Goal: Task Accomplishment & Management: Complete application form

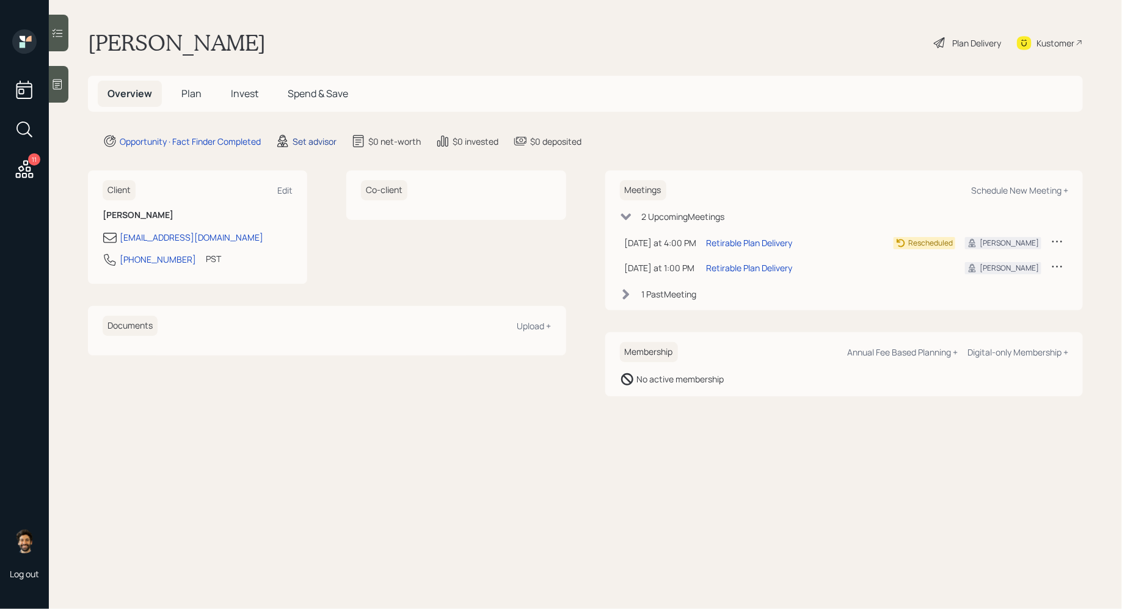
click at [301, 141] on div "Set advisor" at bounding box center [315, 141] width 44 height 13
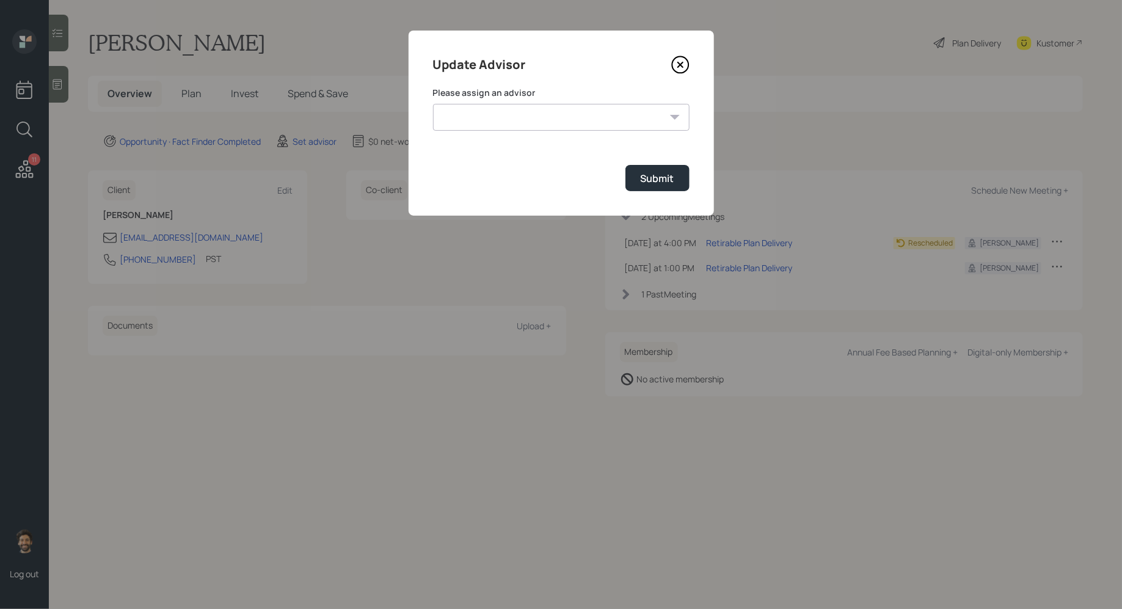
click at [470, 118] on select "[PERSON_NAME] [PERSON_NAME] [PERSON_NAME] End [PERSON_NAME] [PERSON_NAME] [PERS…" at bounding box center [561, 117] width 257 height 27
select select "f14b762f-c7c2-4b89-9227-8fa891345eea"
click at [433, 104] on select "[PERSON_NAME] [PERSON_NAME] [PERSON_NAME] End [PERSON_NAME] [PERSON_NAME] [PERS…" at bounding box center [561, 117] width 257 height 27
click at [674, 183] on div "Submit" at bounding box center [658, 178] width 34 height 13
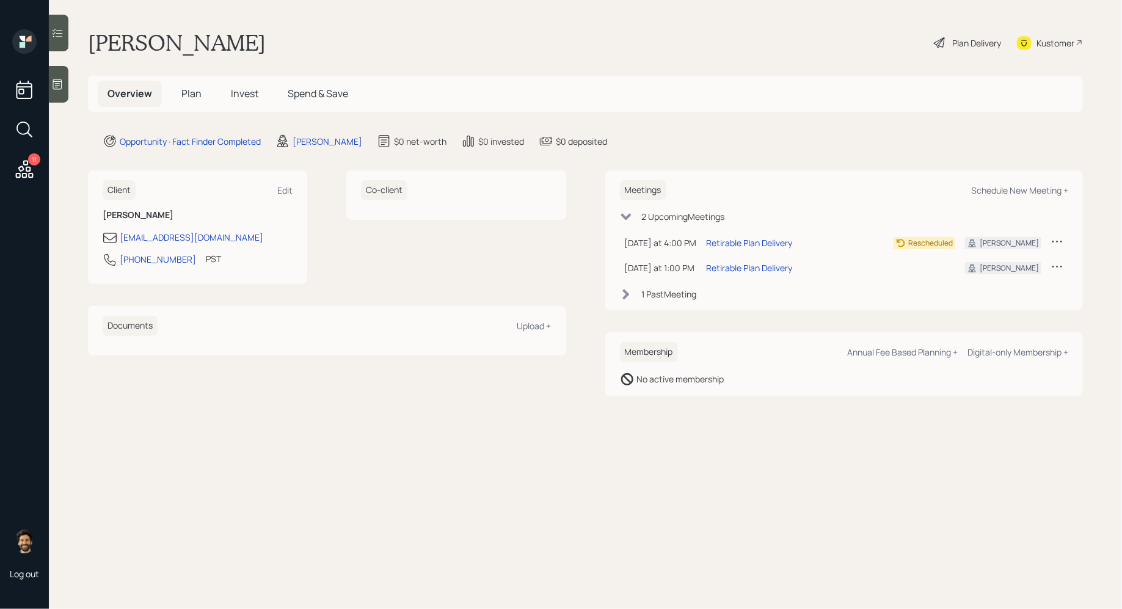
click at [194, 91] on span "Plan" at bounding box center [191, 93] width 20 height 13
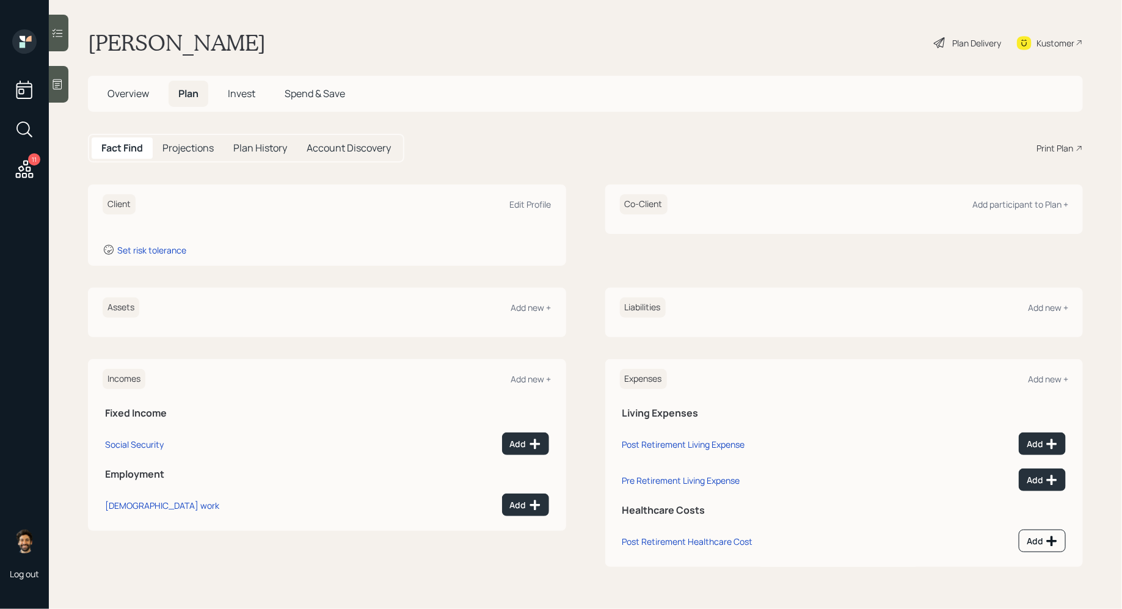
click at [150, 92] on h5 "Overview" at bounding box center [128, 94] width 61 height 26
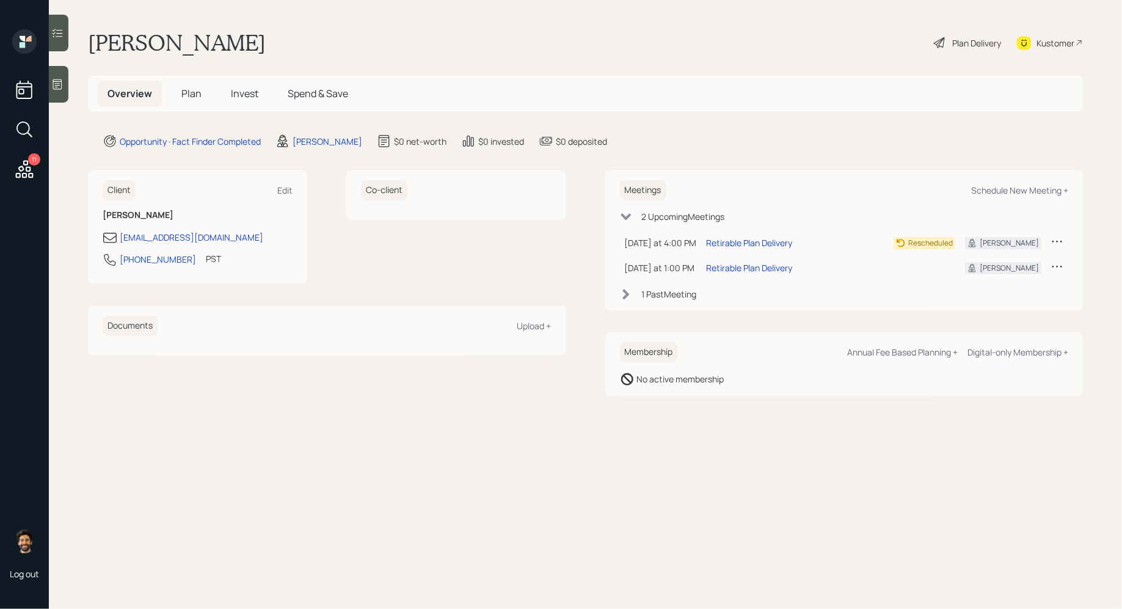
click at [196, 95] on span "Plan" at bounding box center [191, 93] width 20 height 13
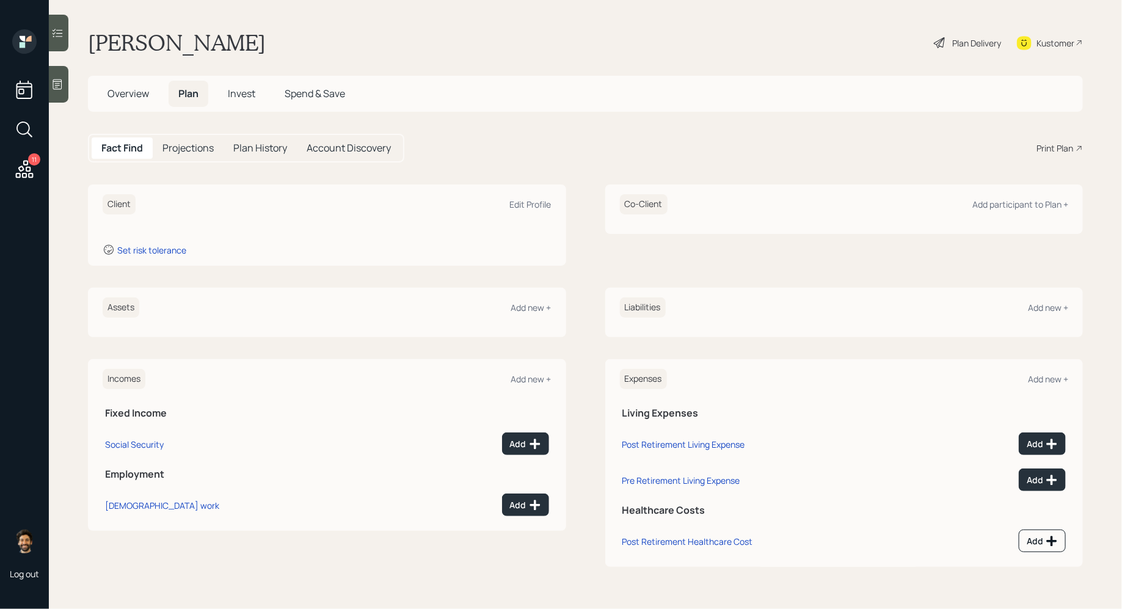
click at [142, 97] on span "Overview" at bounding box center [129, 93] width 42 height 13
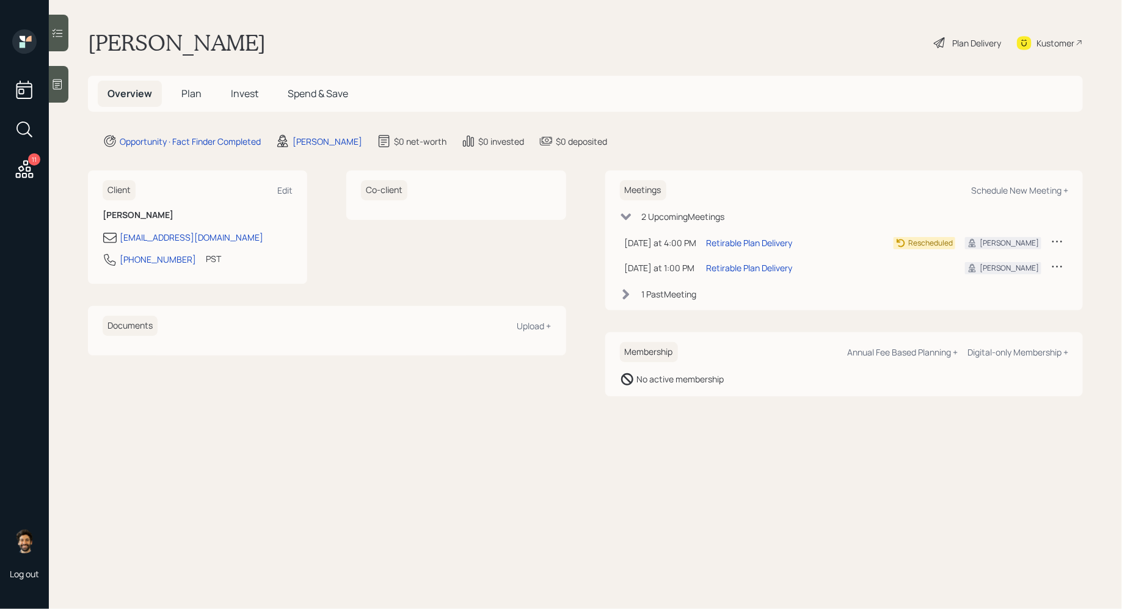
click at [186, 95] on span "Plan" at bounding box center [191, 93] width 20 height 13
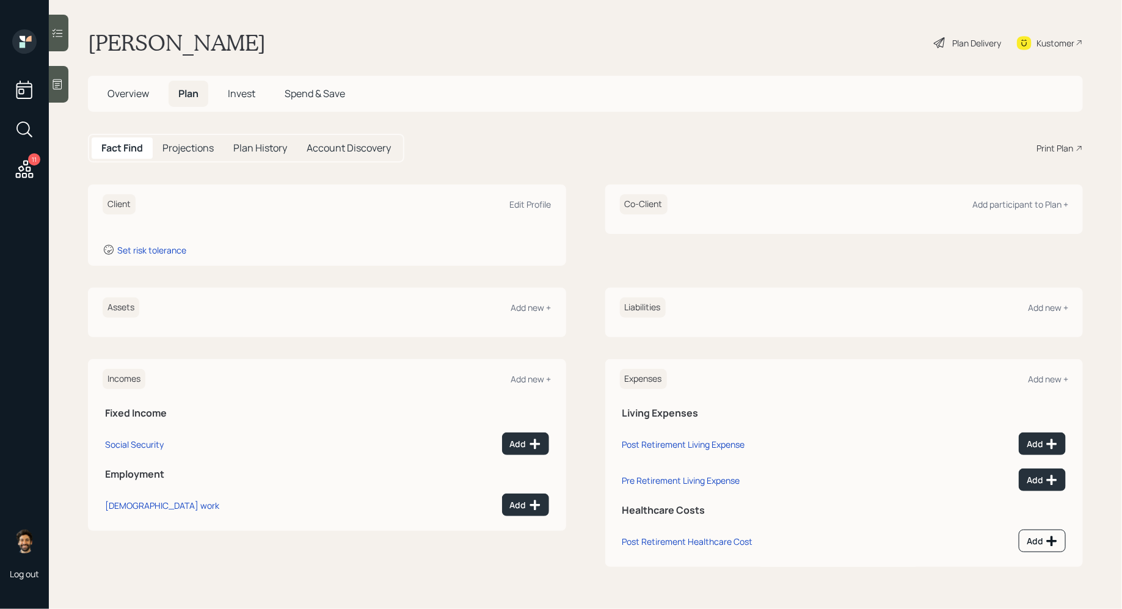
click at [139, 99] on span "Overview" at bounding box center [129, 93] width 42 height 13
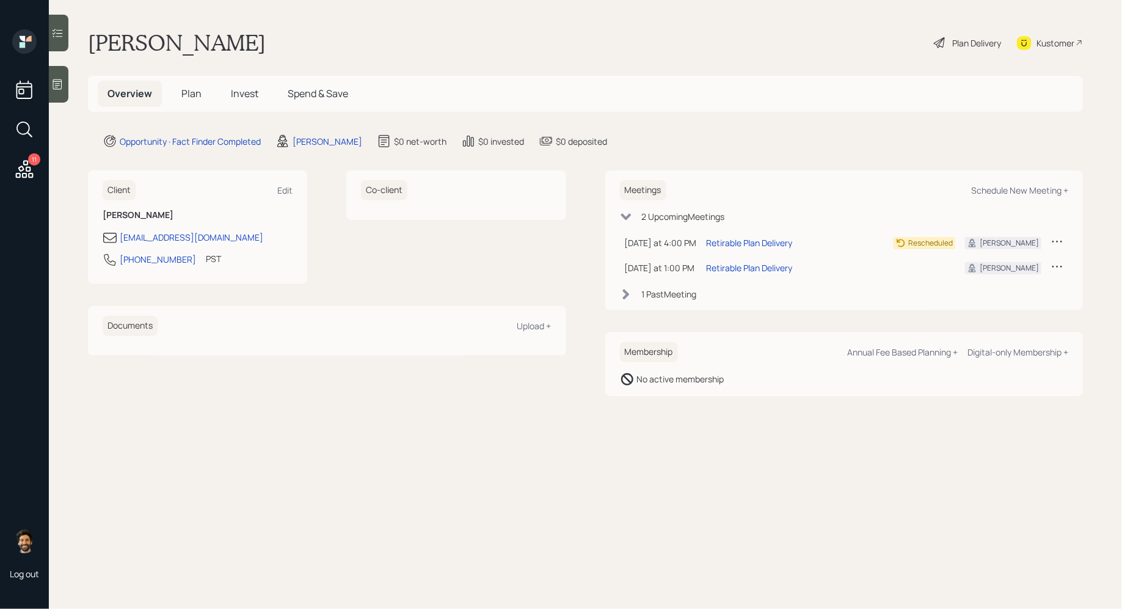
click at [188, 89] on span "Plan" at bounding box center [191, 93] width 20 height 13
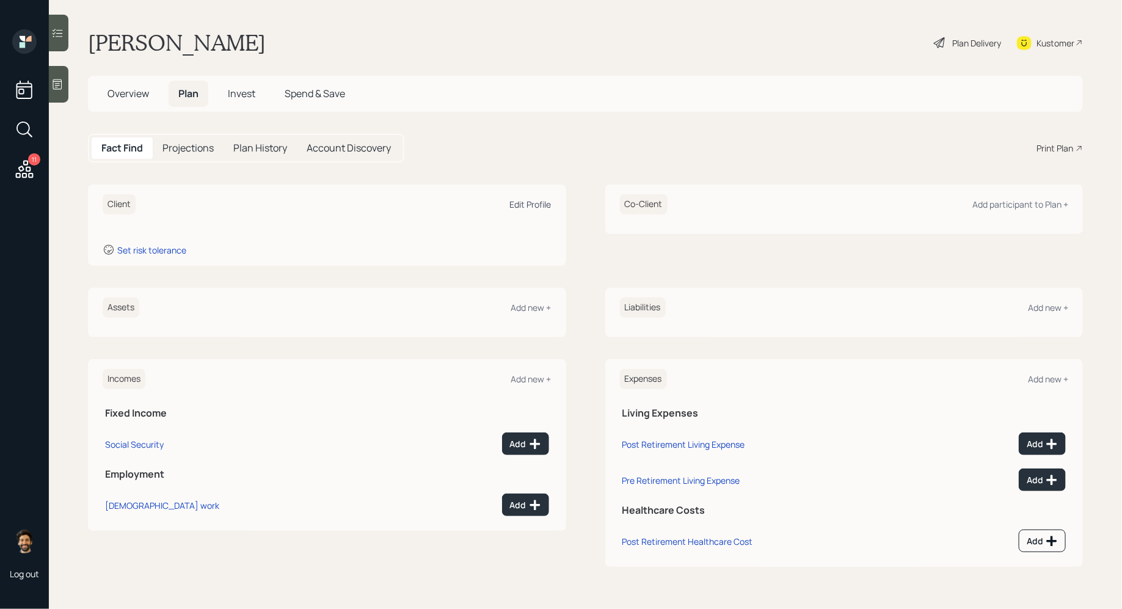
click at [528, 205] on div "Edit Profile" at bounding box center [531, 205] width 42 height 12
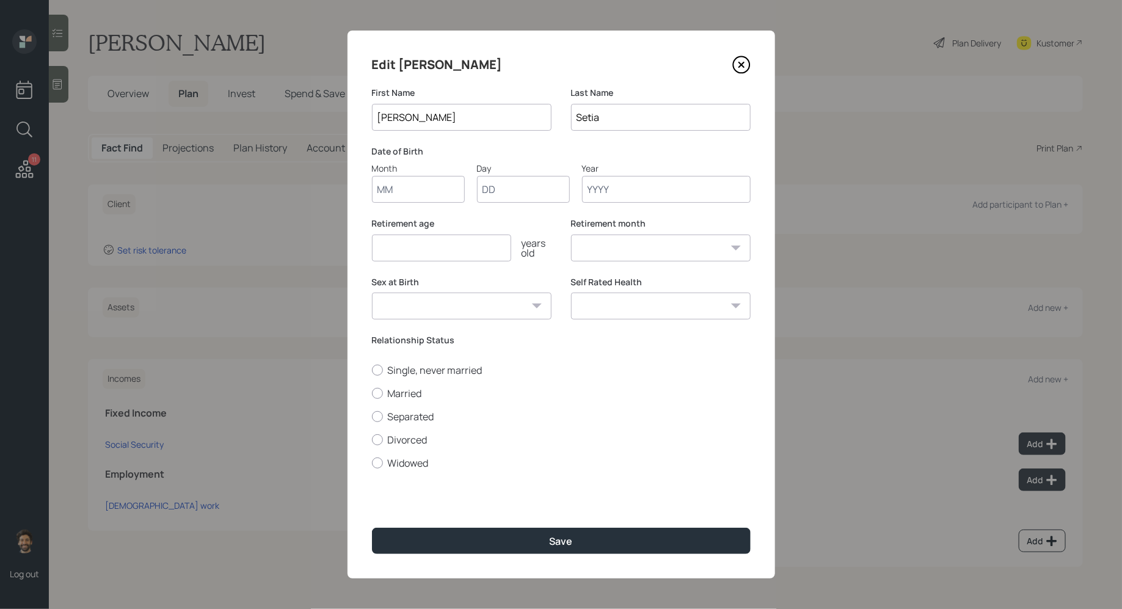
click at [403, 192] on input "Month" at bounding box center [418, 189] width 93 height 27
type input "01"
type input "1"
type input "01"
type input "1950"
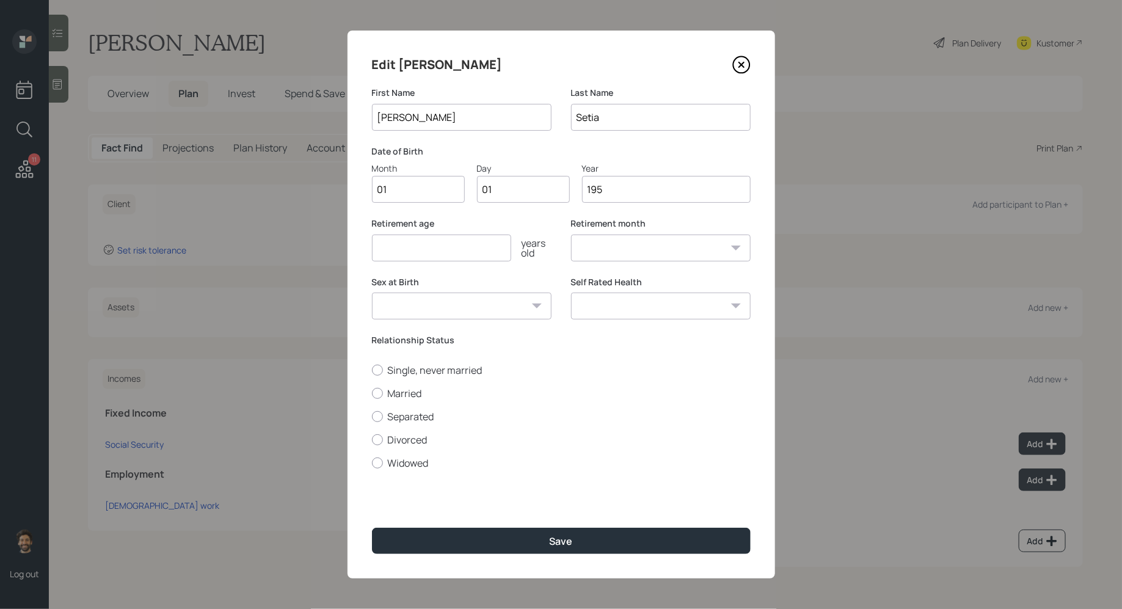
select select "1"
type input "1950"
click at [401, 252] on input "number" at bounding box center [441, 248] width 139 height 27
type input "65"
click at [389, 398] on label "Married" at bounding box center [561, 393] width 379 height 13
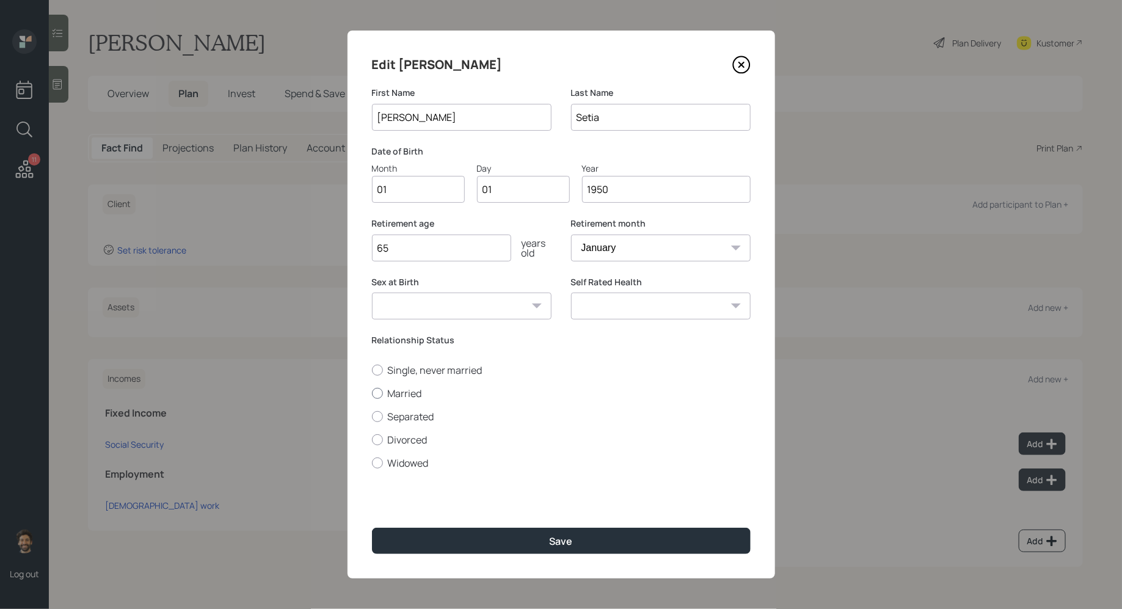
click at [372, 393] on input "Married" at bounding box center [371, 393] width 1 height 1
radio input "true"
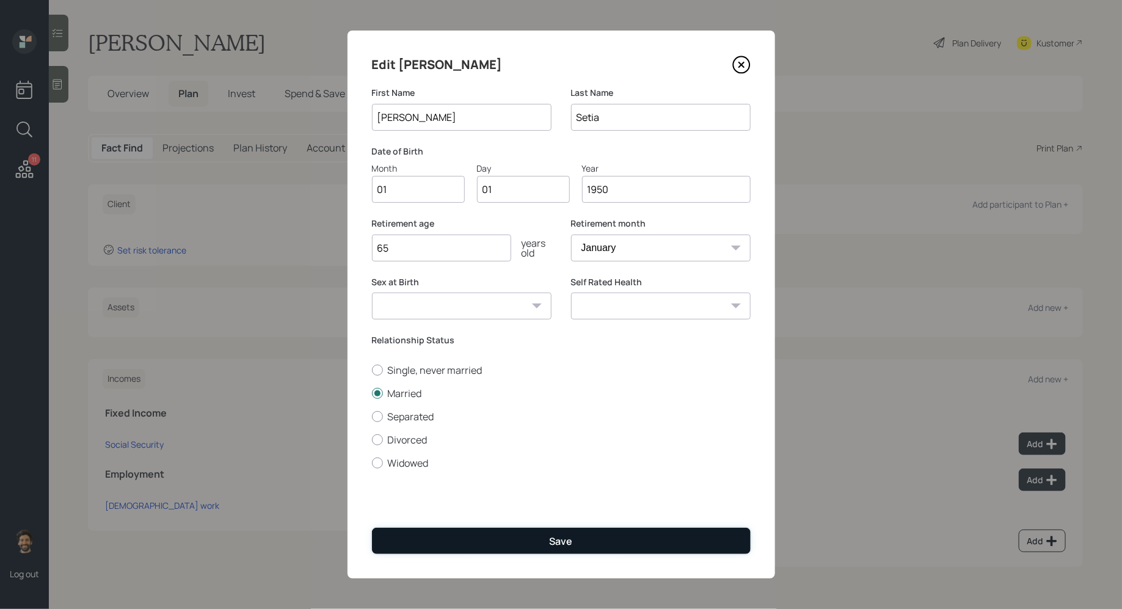
click at [435, 541] on button "Save" at bounding box center [561, 541] width 379 height 26
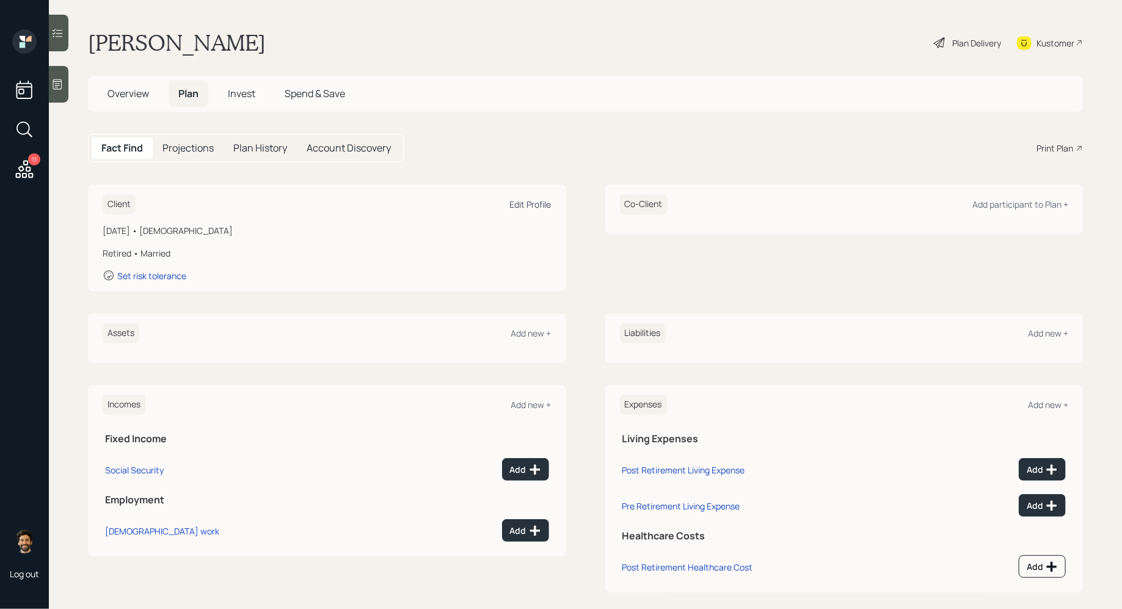
click at [521, 200] on div "Edit Profile" at bounding box center [531, 205] width 42 height 12
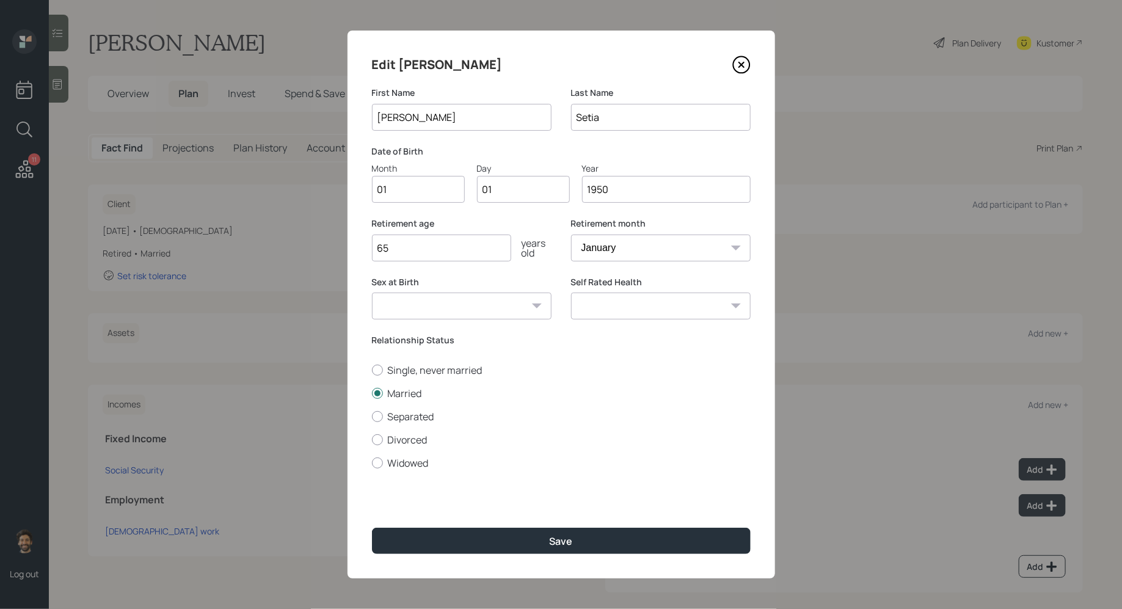
click at [632, 187] on input "1950" at bounding box center [666, 189] width 169 height 27
type input "1965"
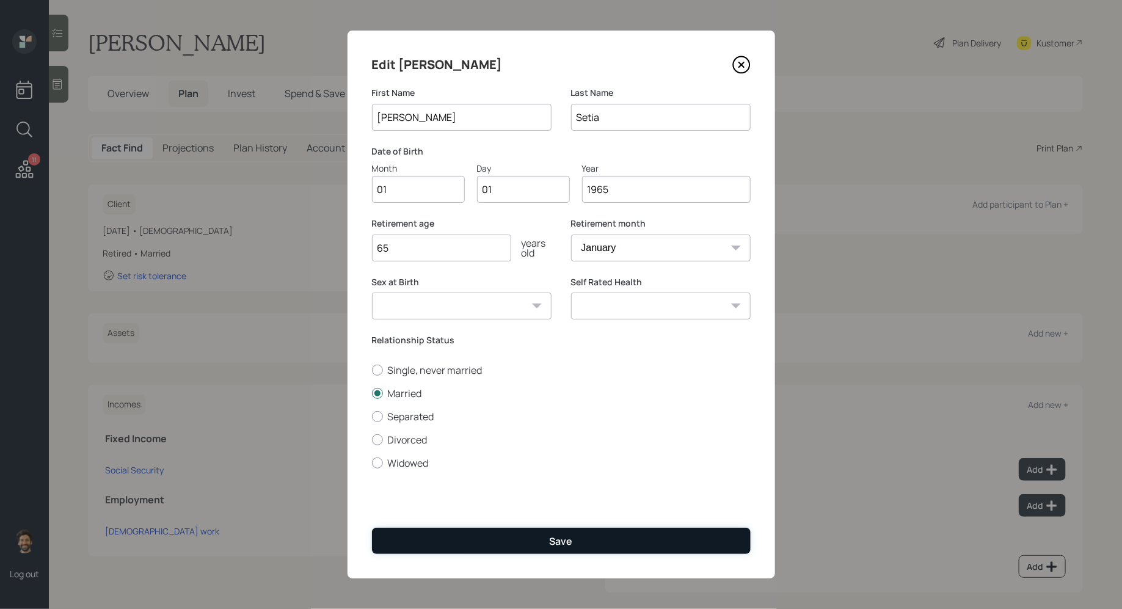
click at [458, 537] on button "Save" at bounding box center [561, 541] width 379 height 26
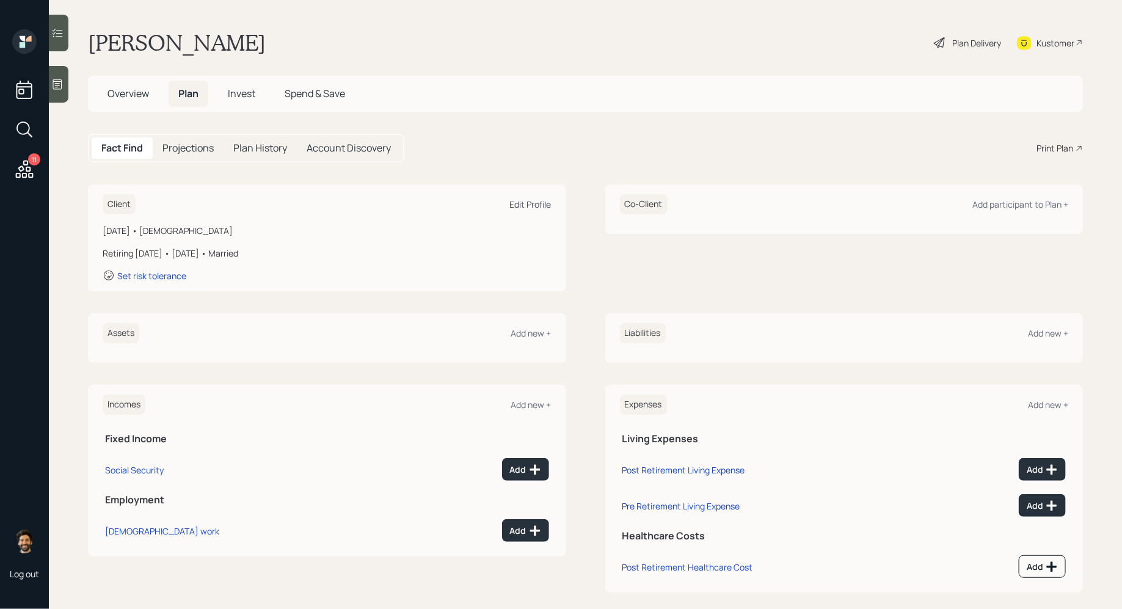
click at [539, 204] on div "Edit Profile" at bounding box center [531, 205] width 42 height 12
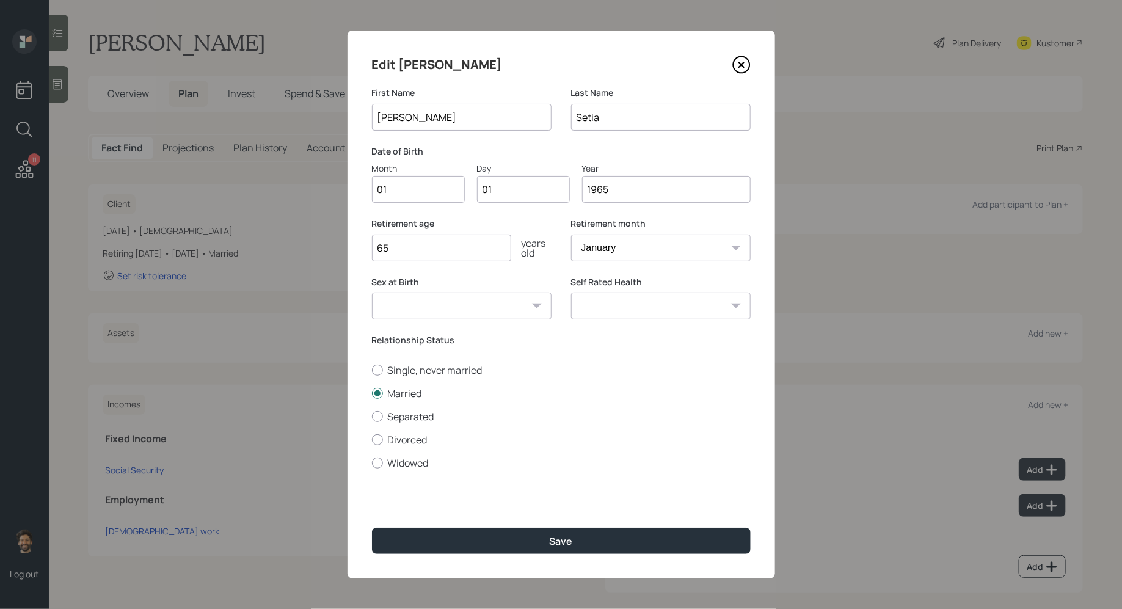
click at [629, 187] on input "1965" at bounding box center [666, 189] width 169 height 27
type input "1966"
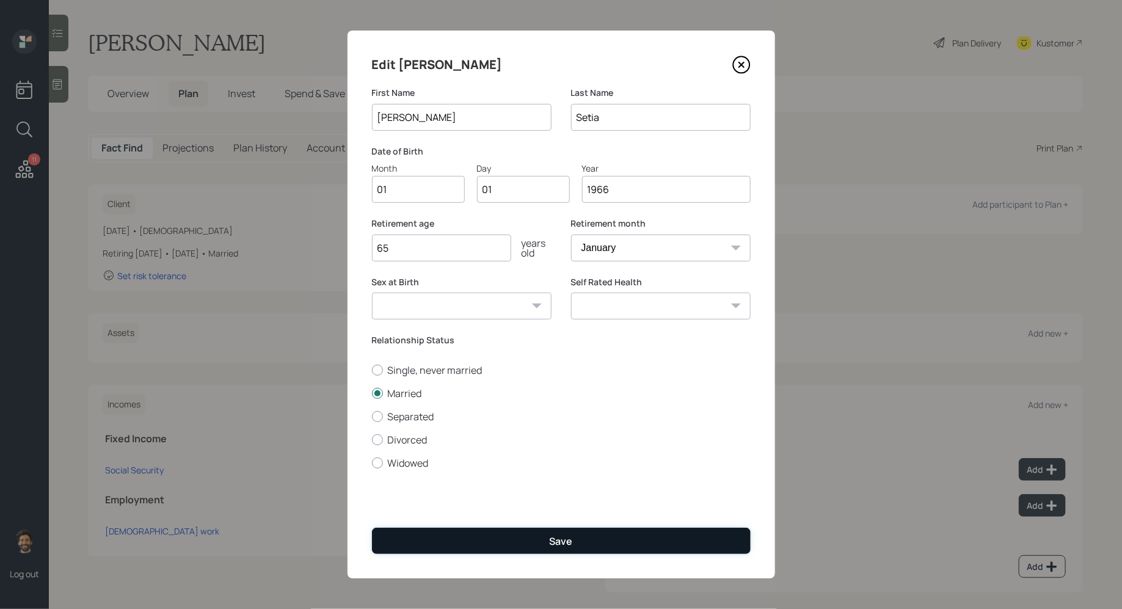
click at [497, 533] on button "Save" at bounding box center [561, 541] width 379 height 26
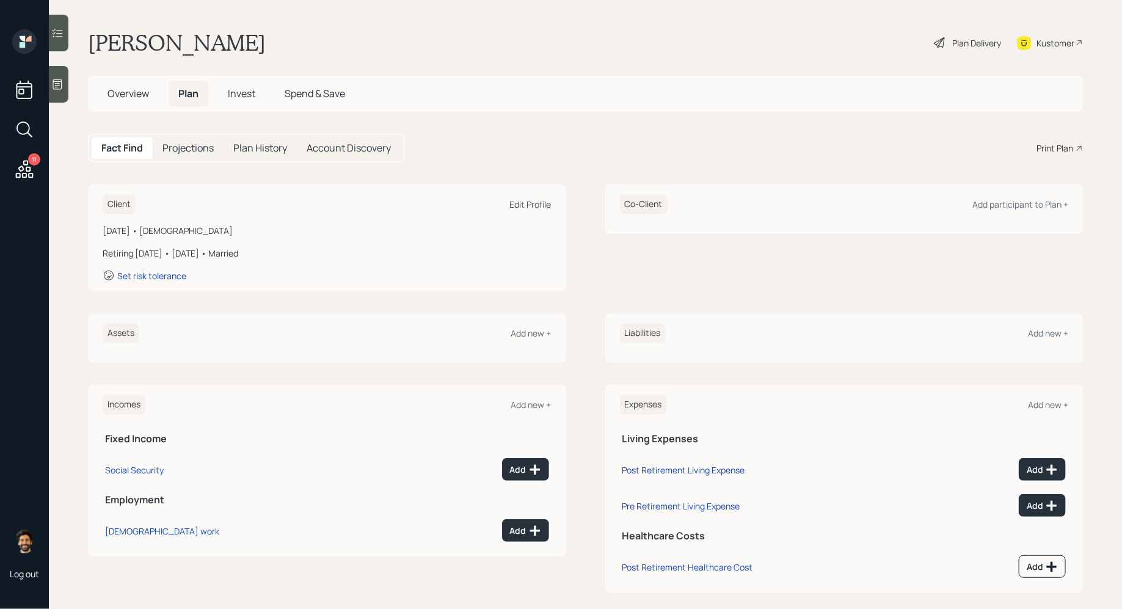
click at [532, 202] on div "Edit Profile" at bounding box center [531, 205] width 42 height 12
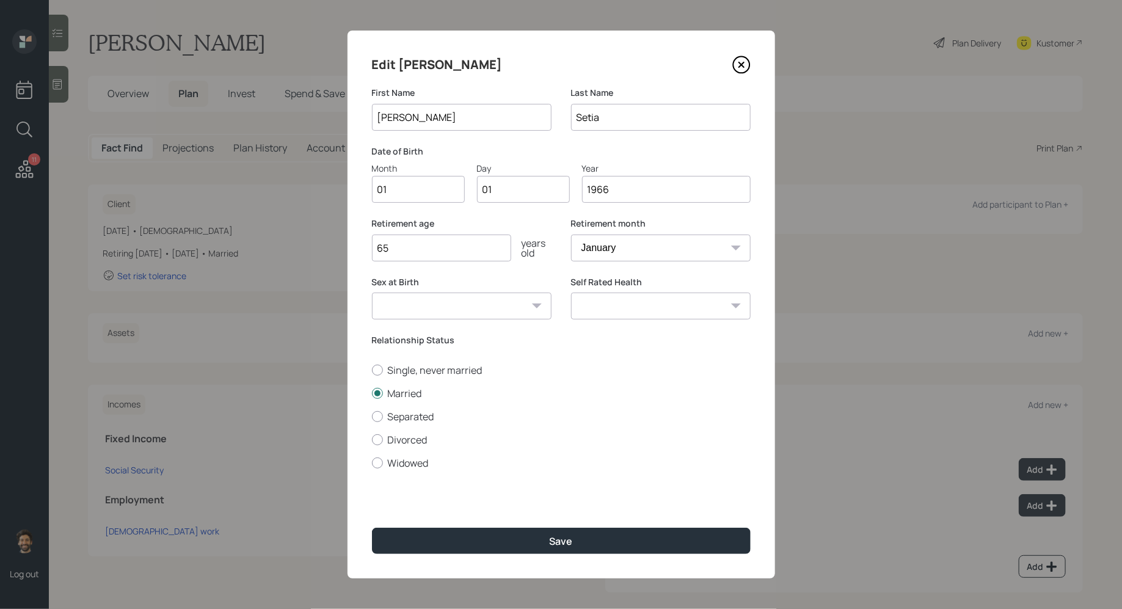
click at [625, 191] on input "1966" at bounding box center [666, 189] width 169 height 27
type input "1964"
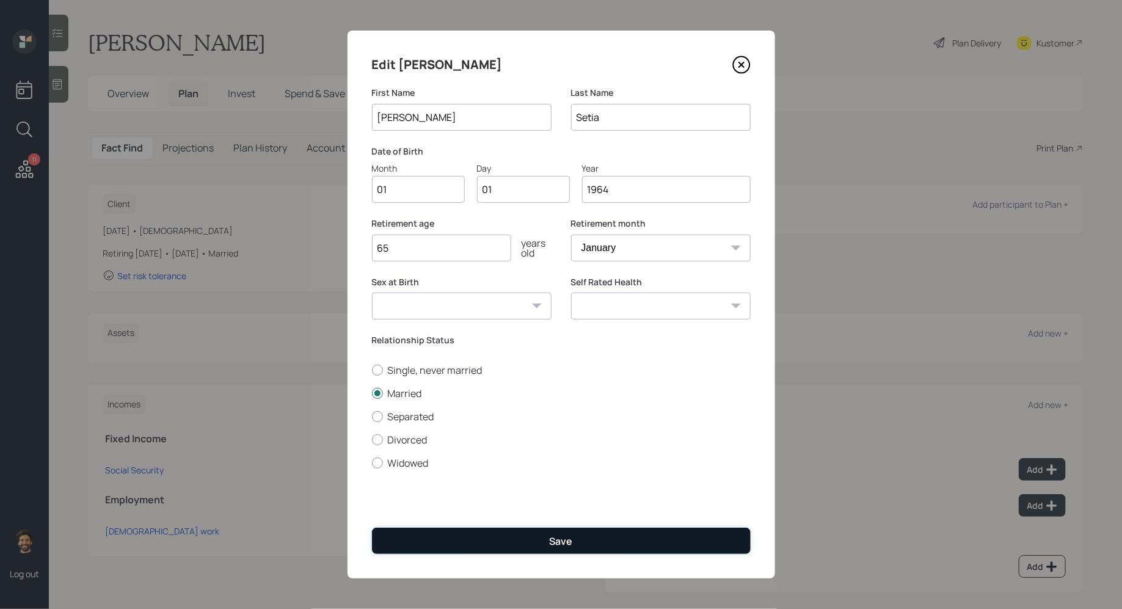
click at [484, 536] on button "Save" at bounding box center [561, 541] width 379 height 26
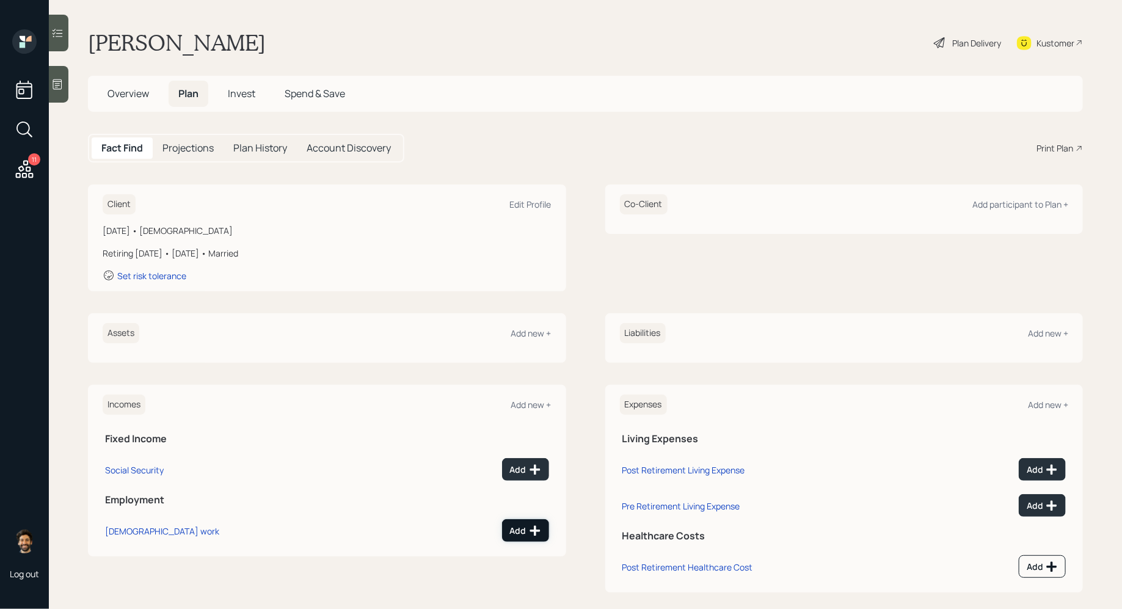
click at [524, 534] on div "Add" at bounding box center [525, 531] width 31 height 12
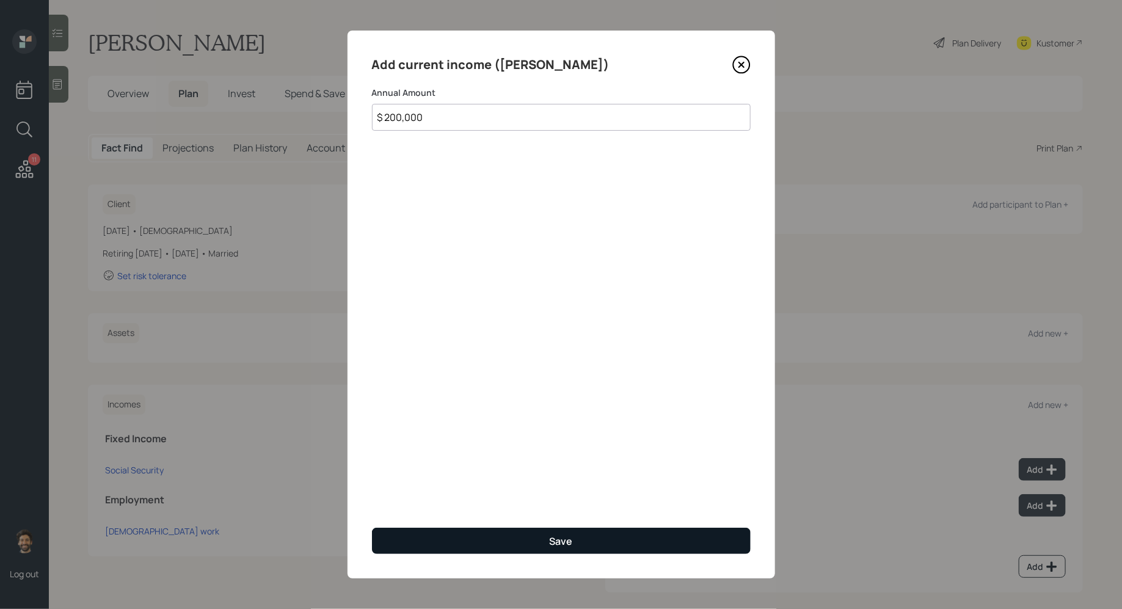
type input "$ 200,000"
click at [439, 536] on button "Save" at bounding box center [561, 541] width 379 height 26
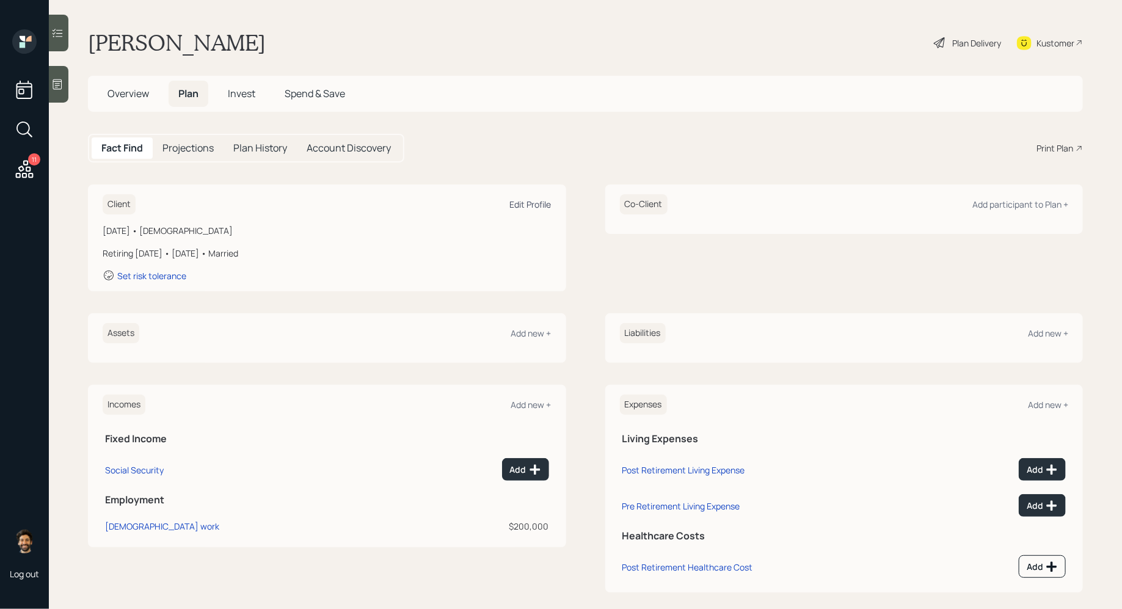
click at [531, 203] on div "Edit Profile" at bounding box center [531, 205] width 42 height 12
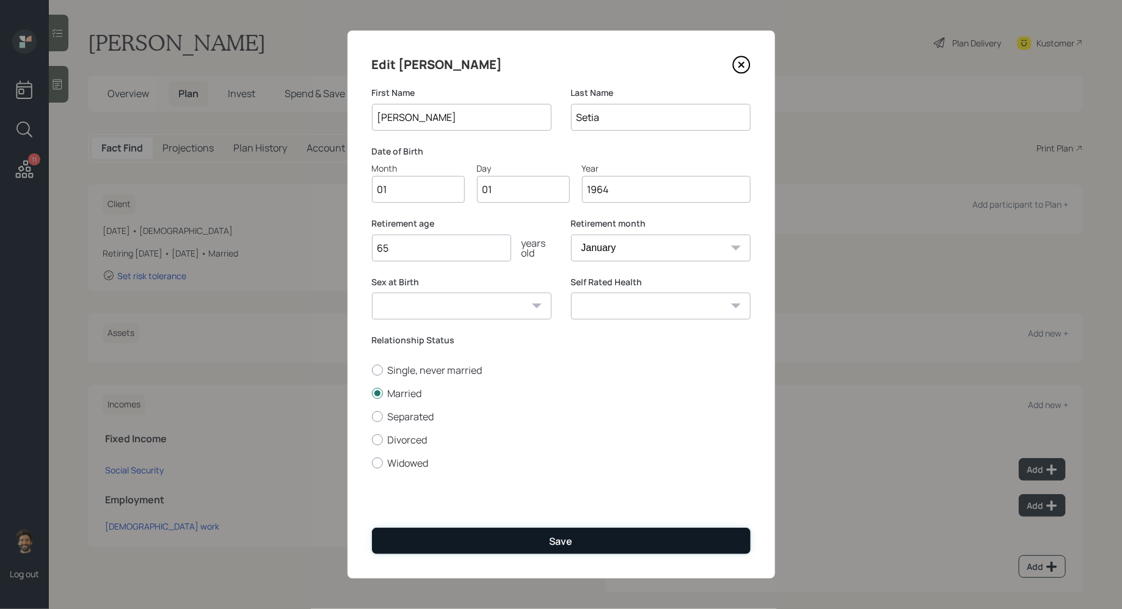
click at [483, 535] on button "Save" at bounding box center [561, 541] width 379 height 26
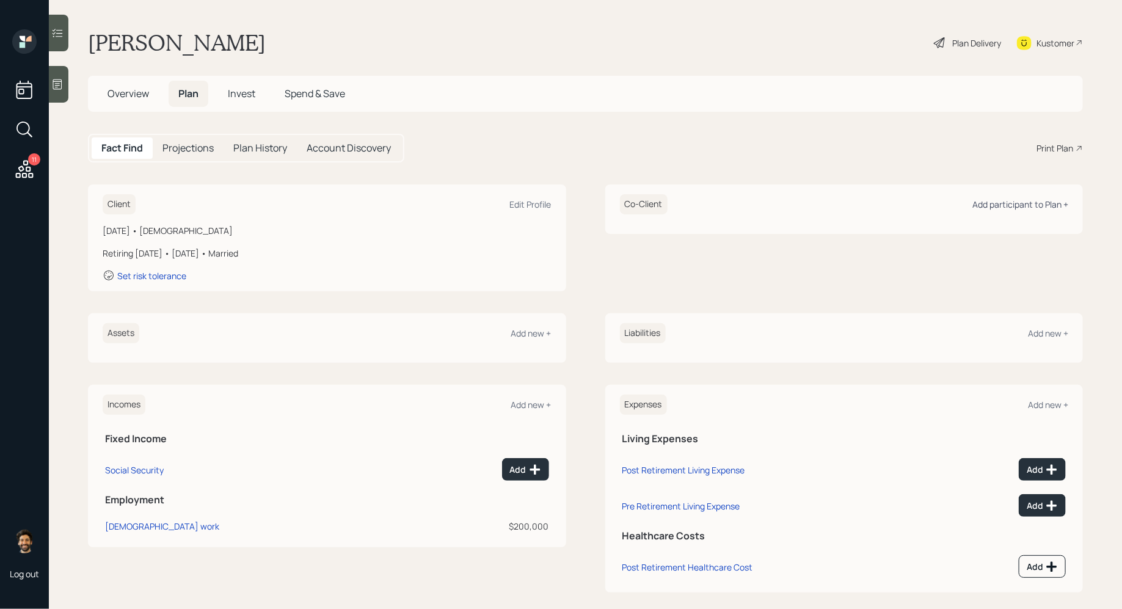
click at [1029, 200] on div "Add participant to Plan +" at bounding box center [1021, 205] width 96 height 12
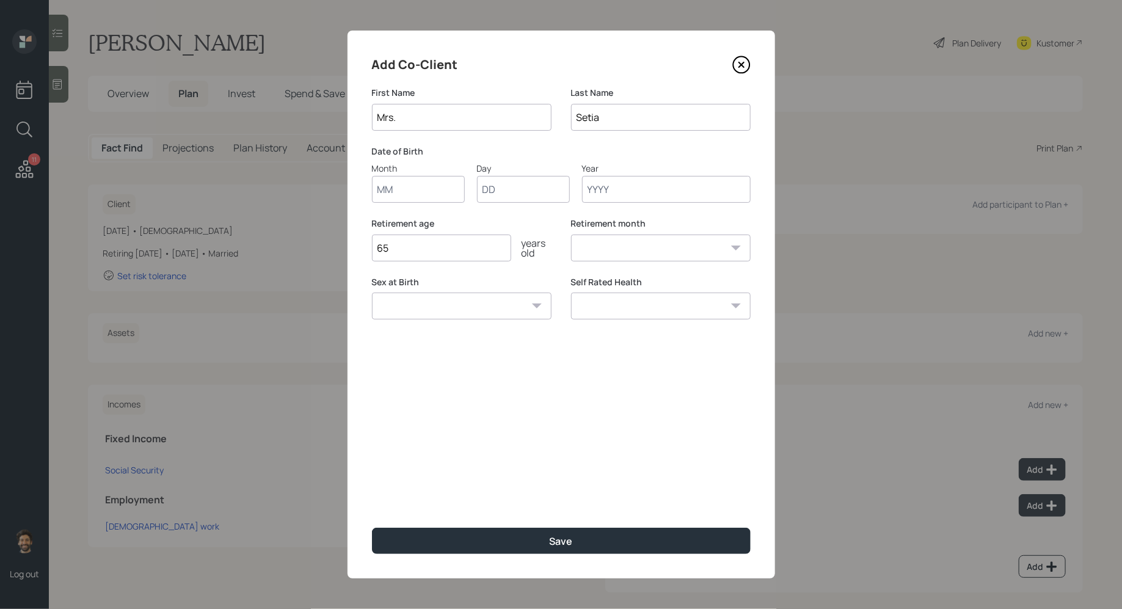
type input "Mrs."
click at [402, 202] on div at bounding box center [418, 189] width 93 height 27
click at [402, 202] on input "Month" at bounding box center [418, 189] width 93 height 27
type input "01"
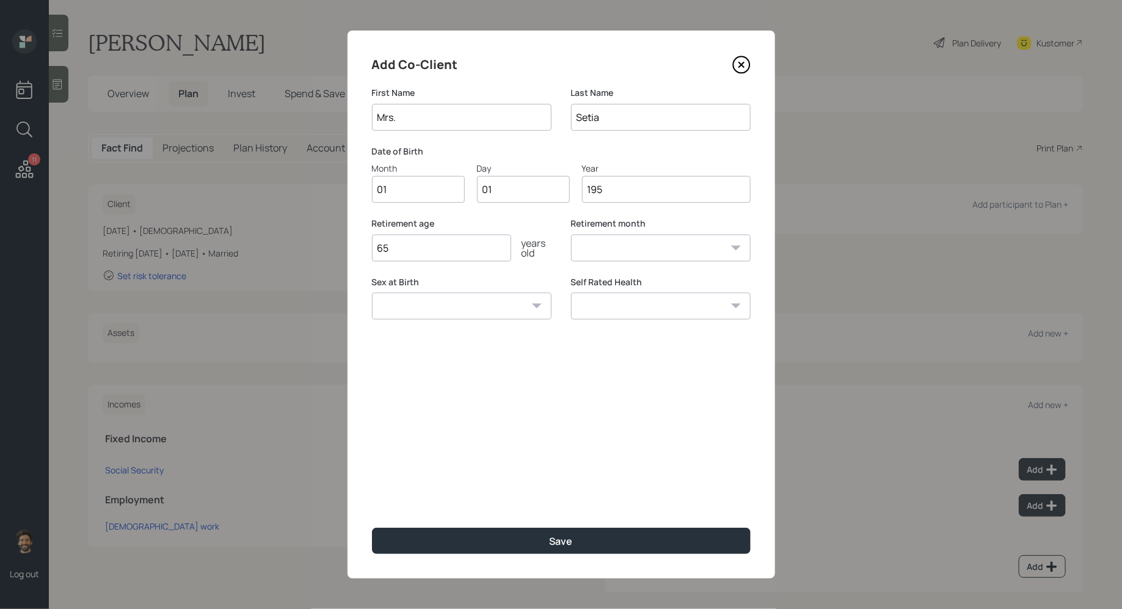
type input "1950"
select select "1"
type input "1950"
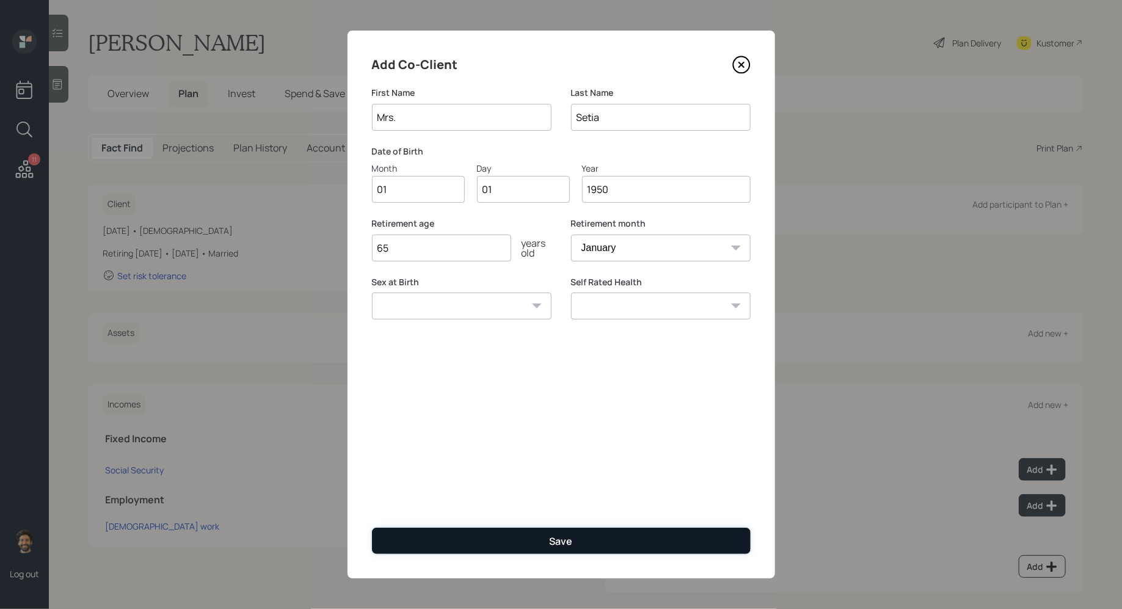
click at [405, 537] on button "Save" at bounding box center [561, 541] width 379 height 26
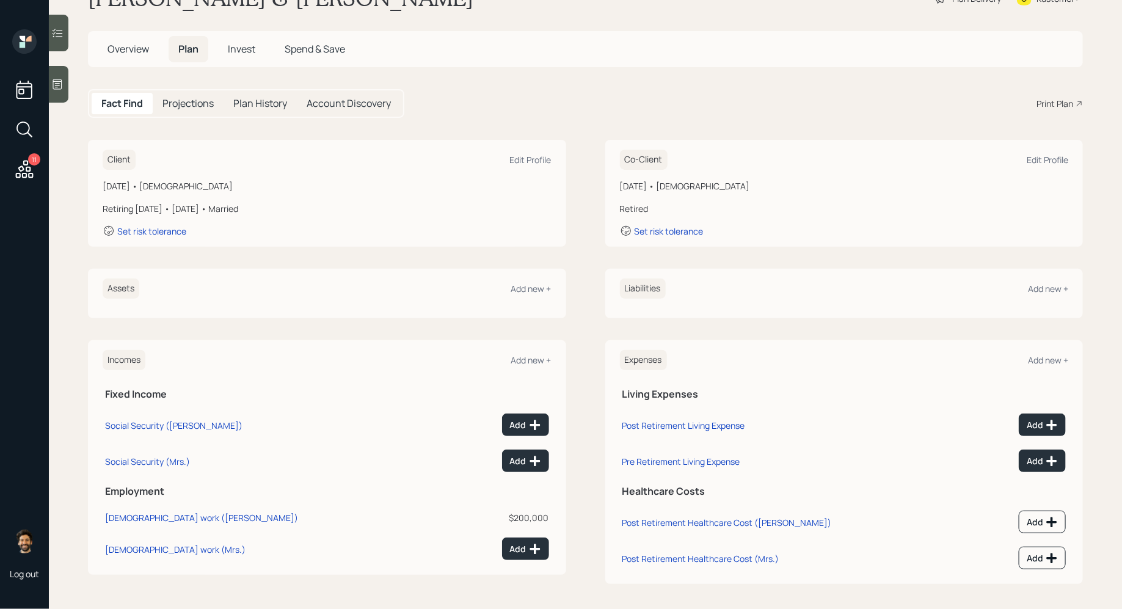
scroll to position [46, 0]
click at [536, 550] on icon at bounding box center [535, 547] width 10 height 10
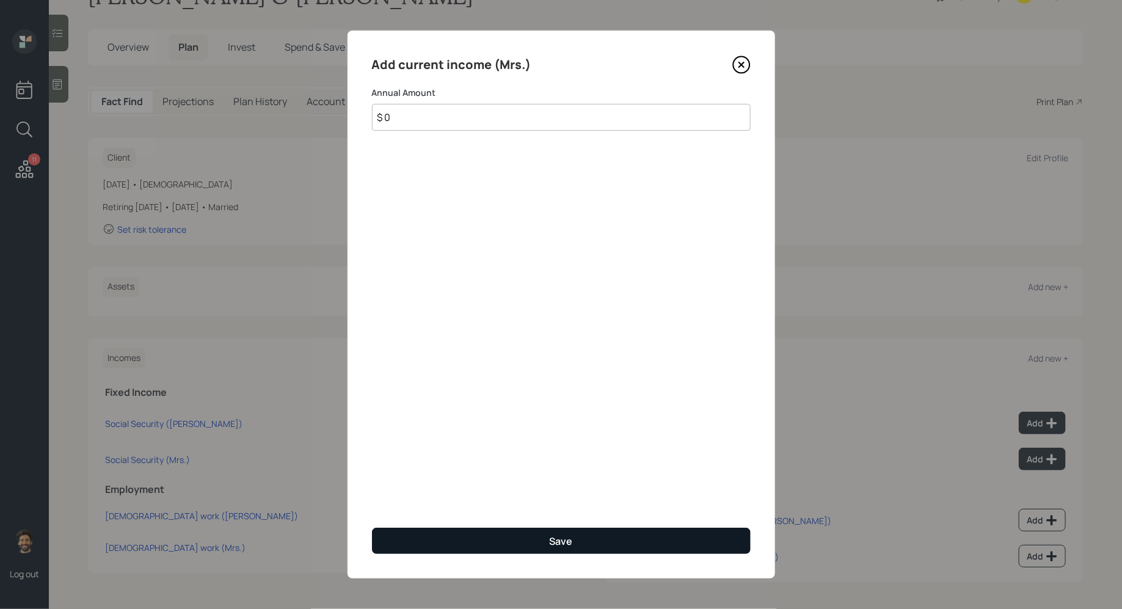
type input "$ 0"
click at [484, 549] on button "Save" at bounding box center [561, 541] width 379 height 26
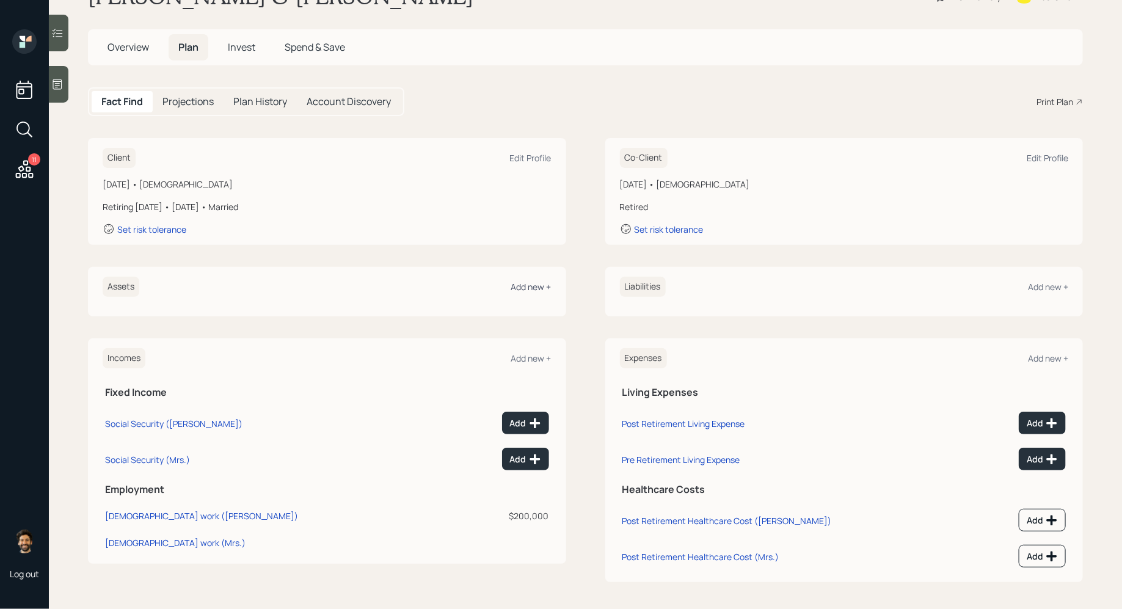
click at [529, 286] on div "Add new +" at bounding box center [531, 287] width 40 height 12
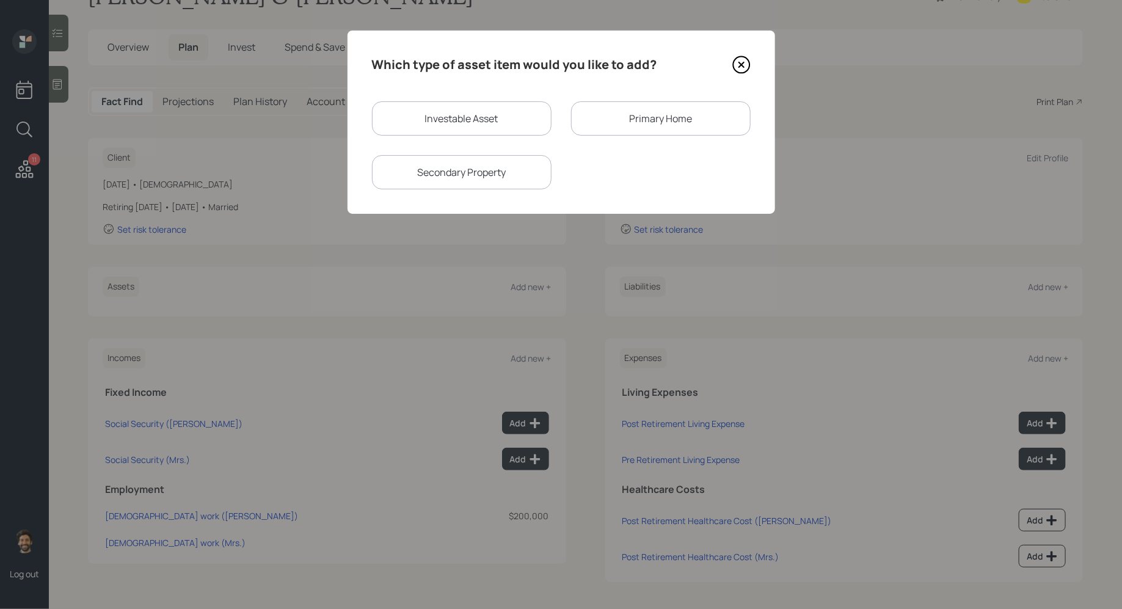
click at [455, 109] on div "Investable Asset" at bounding box center [462, 118] width 180 height 34
select select "taxable"
select select "balanced"
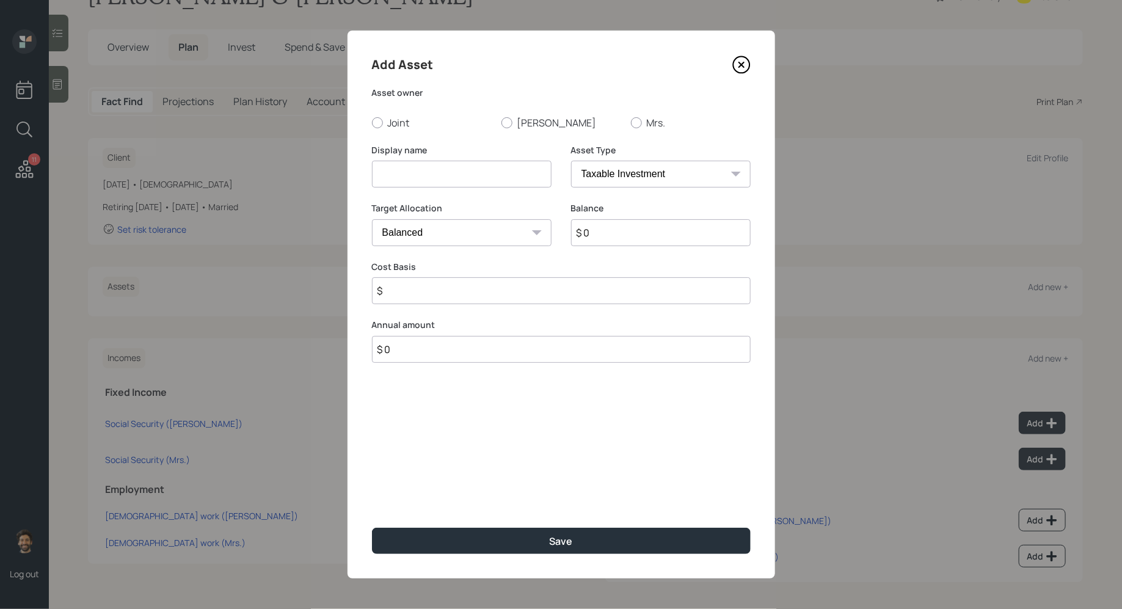
click at [435, 170] on input at bounding box center [462, 174] width 180 height 27
type input "Cash"
click at [668, 170] on select "SEP [PERSON_NAME] IRA 401(k) [PERSON_NAME] 401(k) 403(b) [PERSON_NAME] 403(b) 4…" at bounding box center [661, 174] width 180 height 27
select select "emergency_fund"
click at [571, 161] on select "SEP [PERSON_NAME] IRA 401(k) [PERSON_NAME] 401(k) 403(b) [PERSON_NAME] 403(b) 4…" at bounding box center [661, 174] width 180 height 27
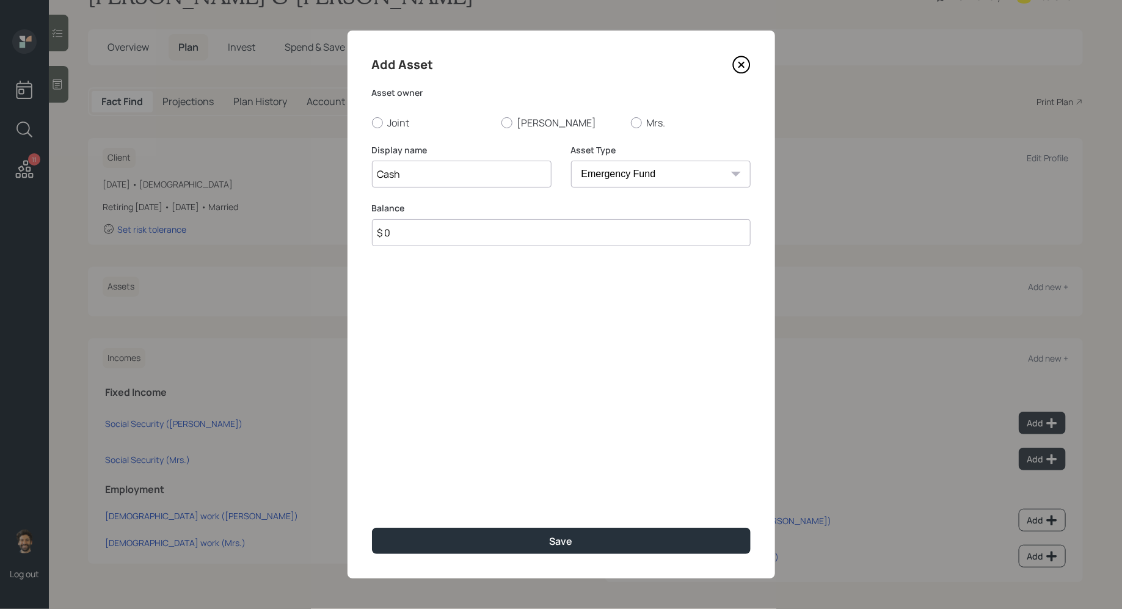
click at [601, 233] on input "$ 0" at bounding box center [561, 232] width 379 height 27
type input "$ 1,300,000"
click at [366, 125] on div "Add Asset Asset owner Joint [PERSON_NAME] Mrs. Display name Cash Asset Type SEP…" at bounding box center [562, 305] width 428 height 548
click at [378, 123] on div at bounding box center [377, 122] width 11 height 11
click at [372, 123] on input "Joint" at bounding box center [371, 122] width 1 height 1
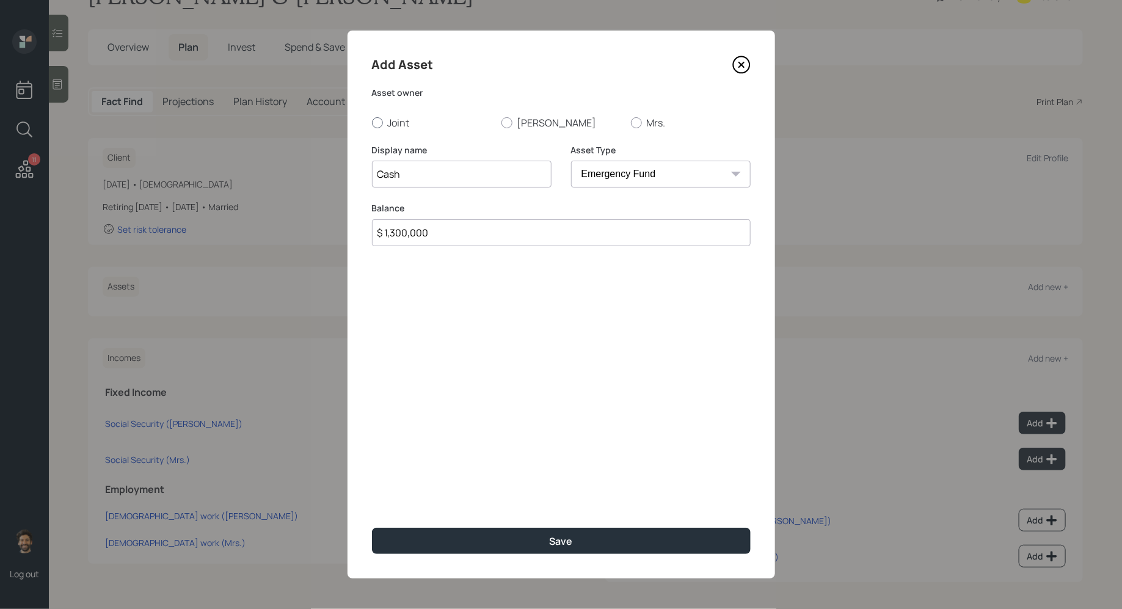
radio input "true"
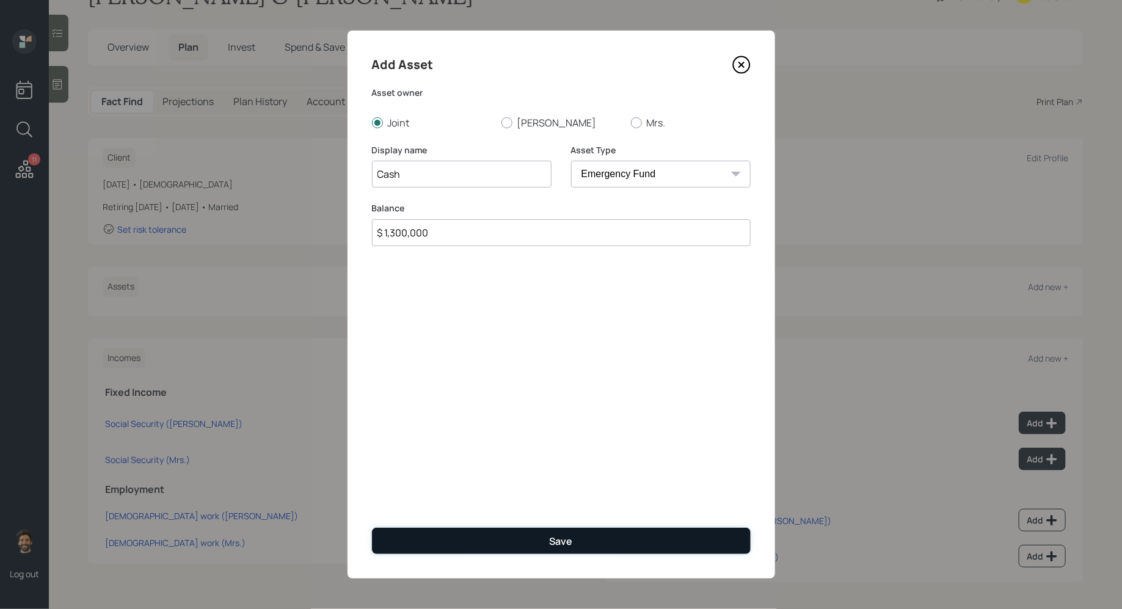
click at [488, 548] on button "Save" at bounding box center [561, 541] width 379 height 26
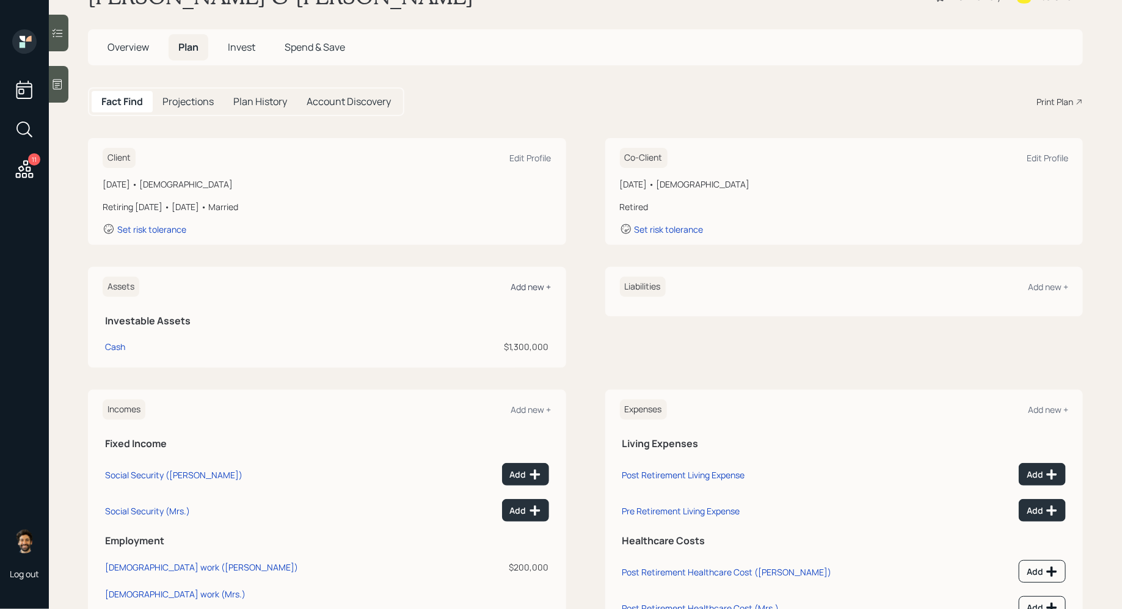
click at [524, 283] on div "Add new +" at bounding box center [531, 287] width 40 height 12
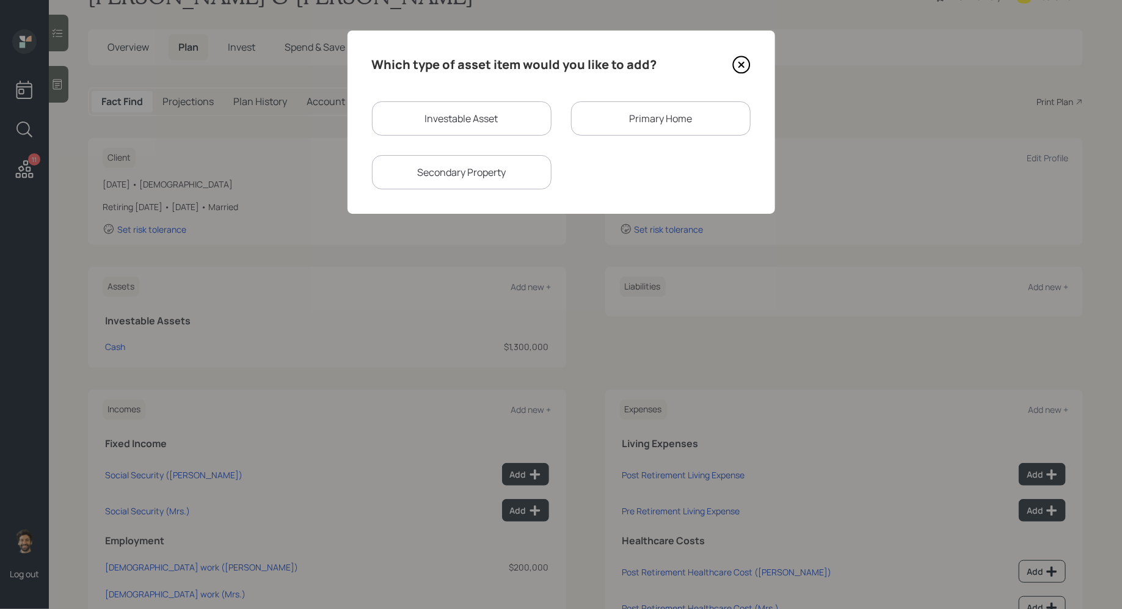
click at [427, 120] on div "Investable Asset" at bounding box center [462, 118] width 180 height 34
select select "taxable"
select select "balanced"
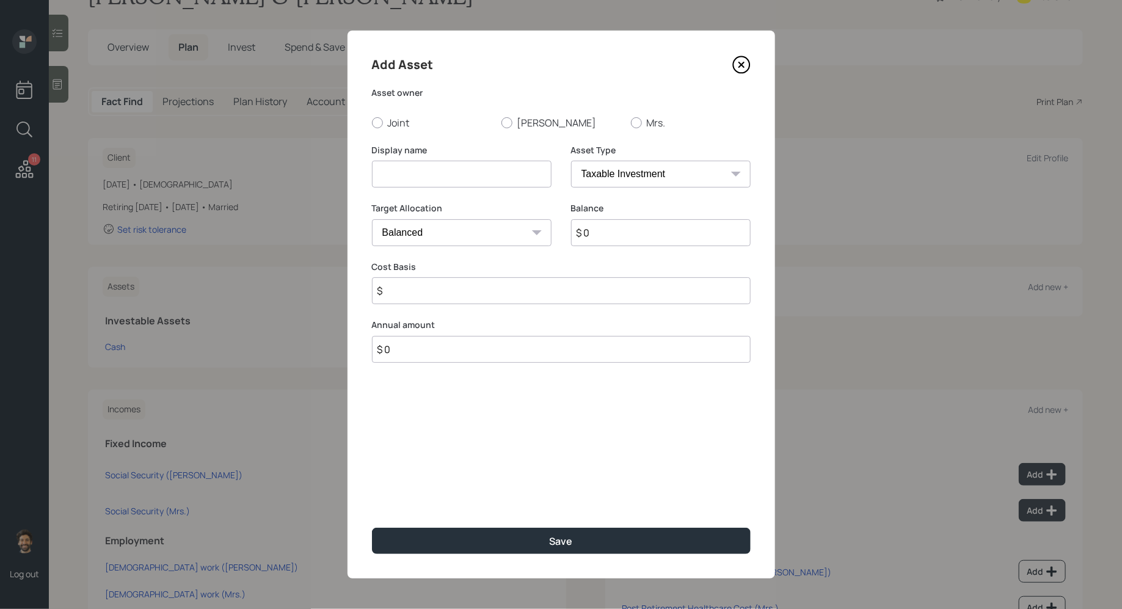
click at [436, 167] on input at bounding box center [462, 174] width 180 height 27
type input "IRA"
click at [628, 230] on input "$ 0" at bounding box center [661, 232] width 180 height 27
type input "$ 2,200,000"
click at [593, 170] on select "SEP [PERSON_NAME] IRA 401(k) [PERSON_NAME] 401(k) 403(b) [PERSON_NAME] 403(b) 4…" at bounding box center [661, 174] width 180 height 27
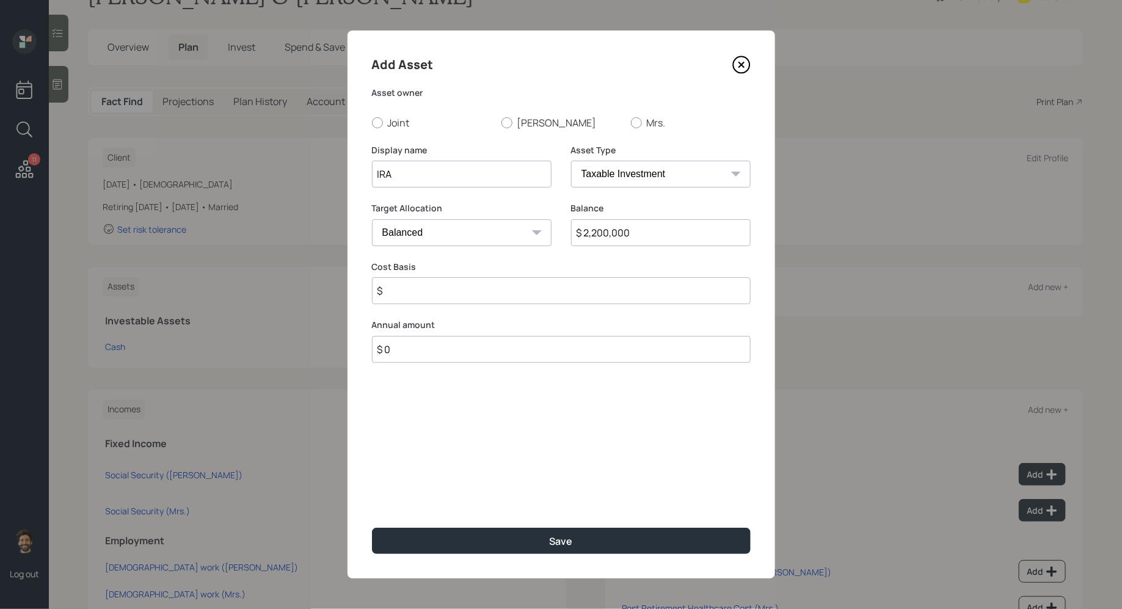
select select "ira"
click at [571, 161] on select "SEP [PERSON_NAME] IRA 401(k) [PERSON_NAME] 401(k) 403(b) [PERSON_NAME] 403(b) 4…" at bounding box center [661, 174] width 180 height 27
type input "$"
click at [520, 125] on label "[PERSON_NAME]" at bounding box center [562, 122] width 120 height 13
click at [502, 123] on input "[PERSON_NAME]" at bounding box center [501, 122] width 1 height 1
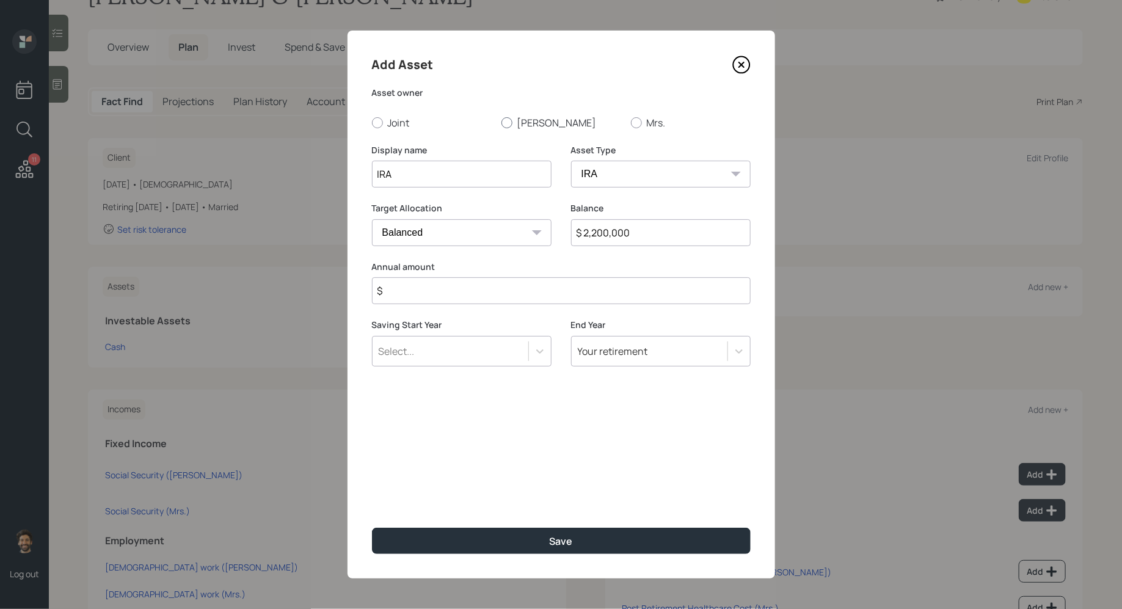
radio input "true"
click at [435, 295] on input "$" at bounding box center [561, 290] width 379 height 27
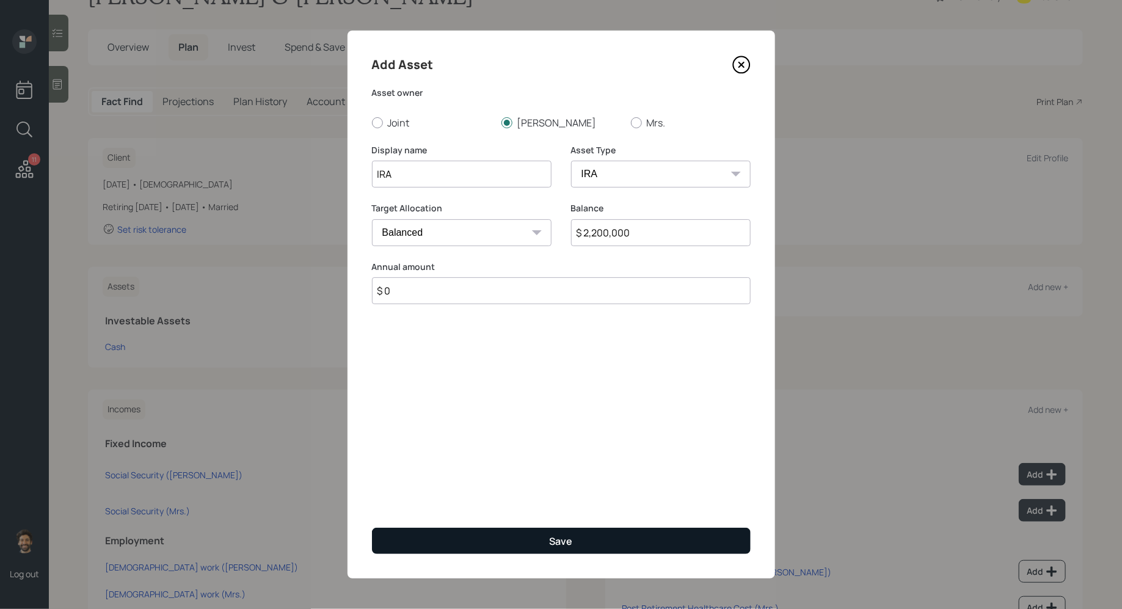
type input "$ 0"
click at [435, 545] on button "Save" at bounding box center [561, 541] width 379 height 26
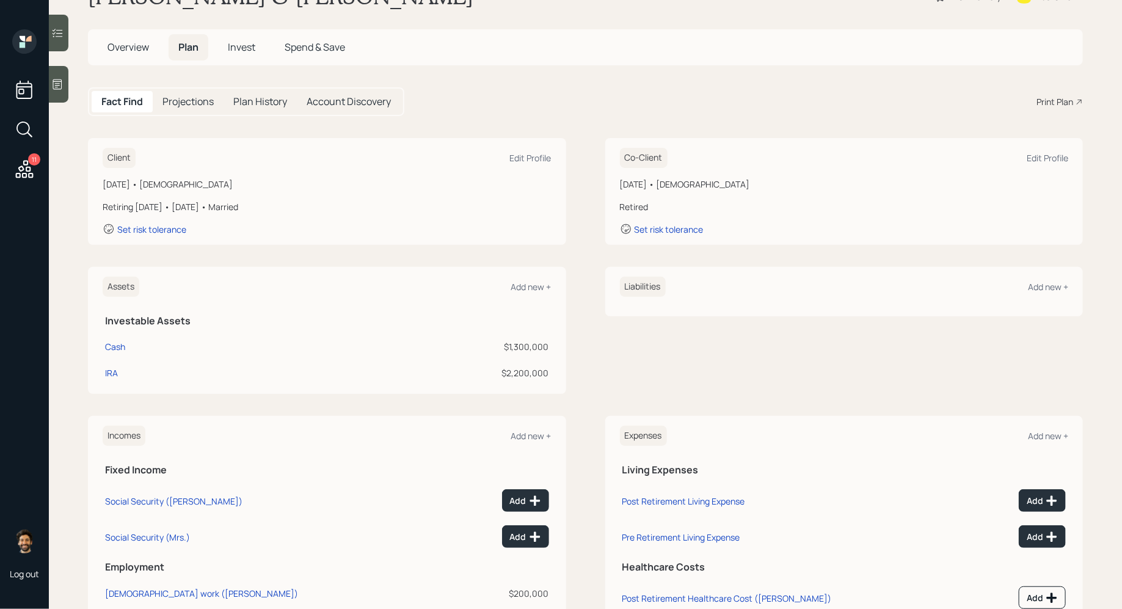
click at [531, 280] on div "Assets Add new +" at bounding box center [327, 287] width 449 height 20
click at [532, 285] on div "Add new +" at bounding box center [531, 287] width 40 height 12
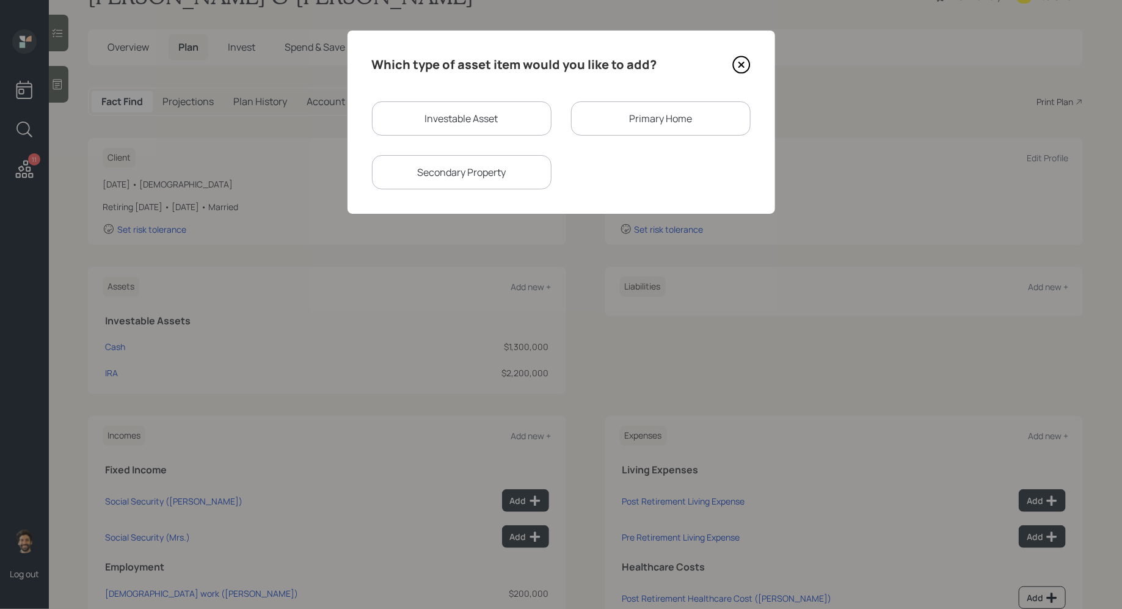
click at [453, 120] on div "Investable Asset" at bounding box center [462, 118] width 180 height 34
select select "taxable"
select select "balanced"
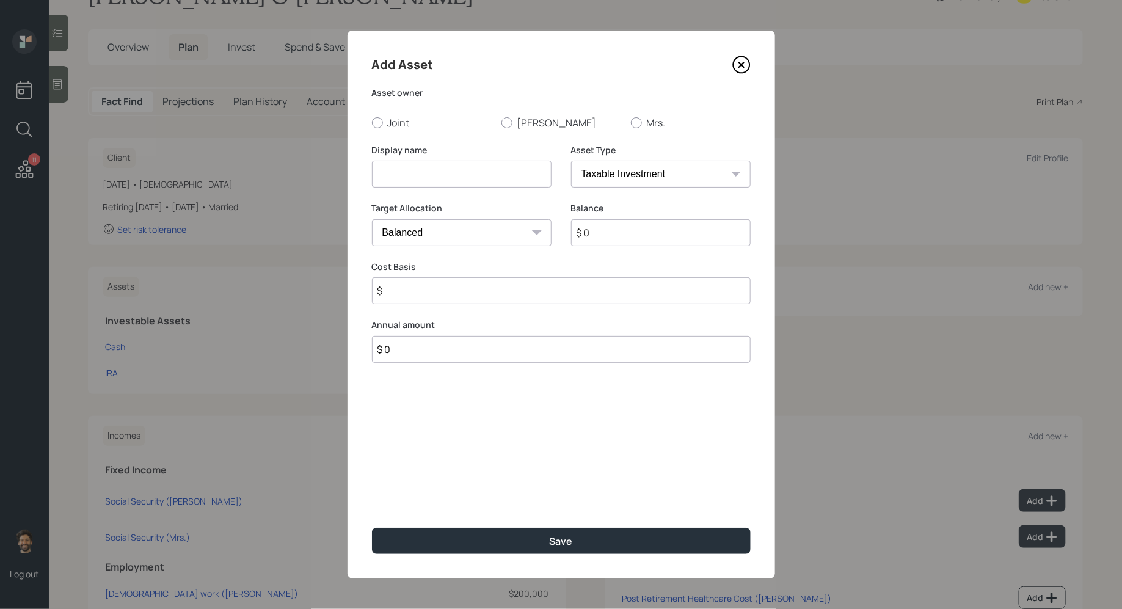
click at [426, 164] on input at bounding box center [462, 174] width 180 height 27
type input "Brokerage"
click at [621, 230] on input "$ 0" at bounding box center [661, 232] width 180 height 27
type input "$ 1,600,000"
click at [530, 120] on label "[PERSON_NAME]" at bounding box center [562, 122] width 120 height 13
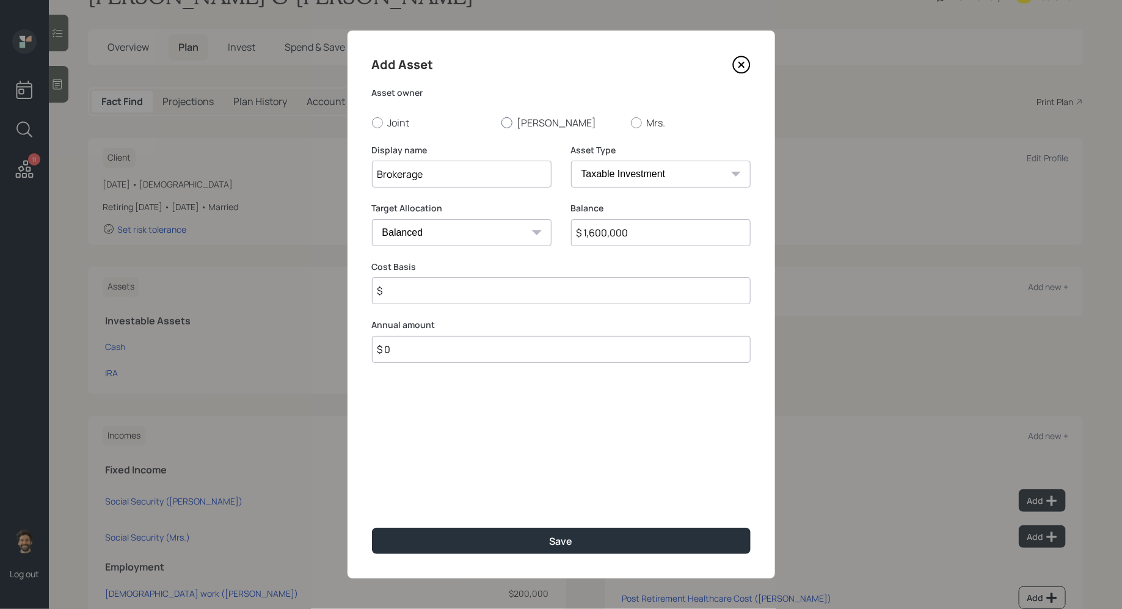
click at [502, 122] on input "[PERSON_NAME]" at bounding box center [501, 122] width 1 height 1
radio input "true"
click at [398, 286] on input "$" at bounding box center [561, 290] width 379 height 27
type input "$ 1,000,000"
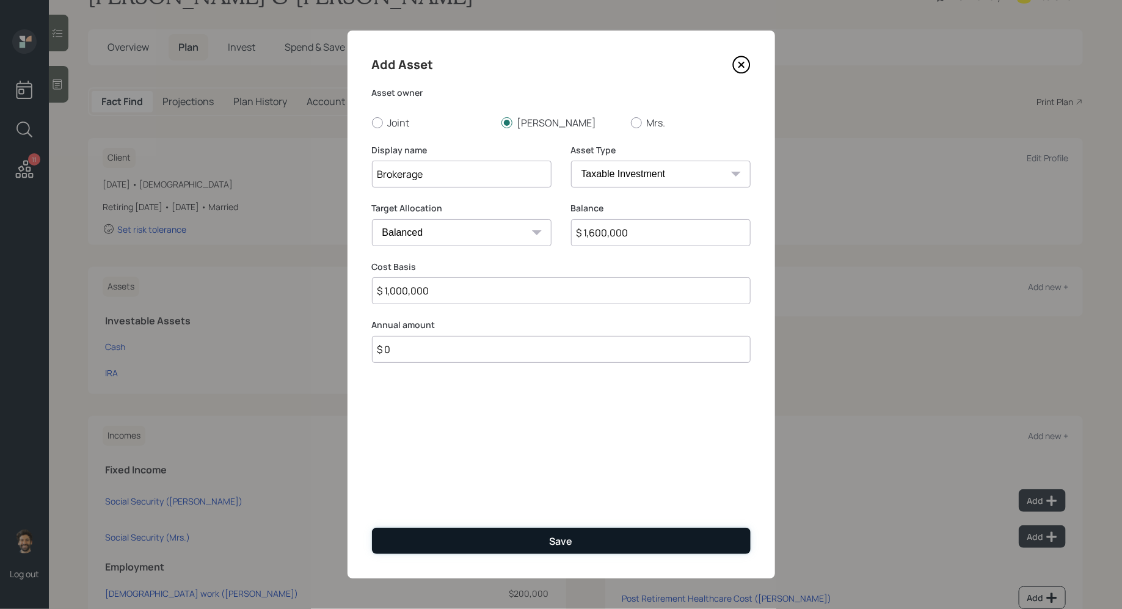
click at [403, 543] on button "Save" at bounding box center [561, 541] width 379 height 26
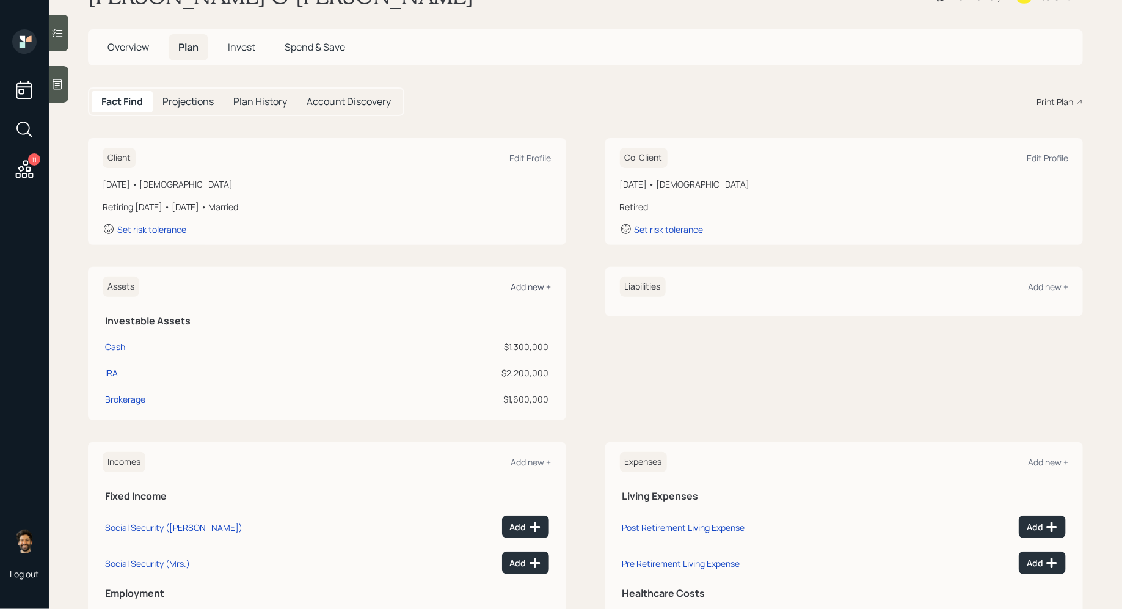
click at [538, 285] on div "Add new +" at bounding box center [531, 287] width 40 height 12
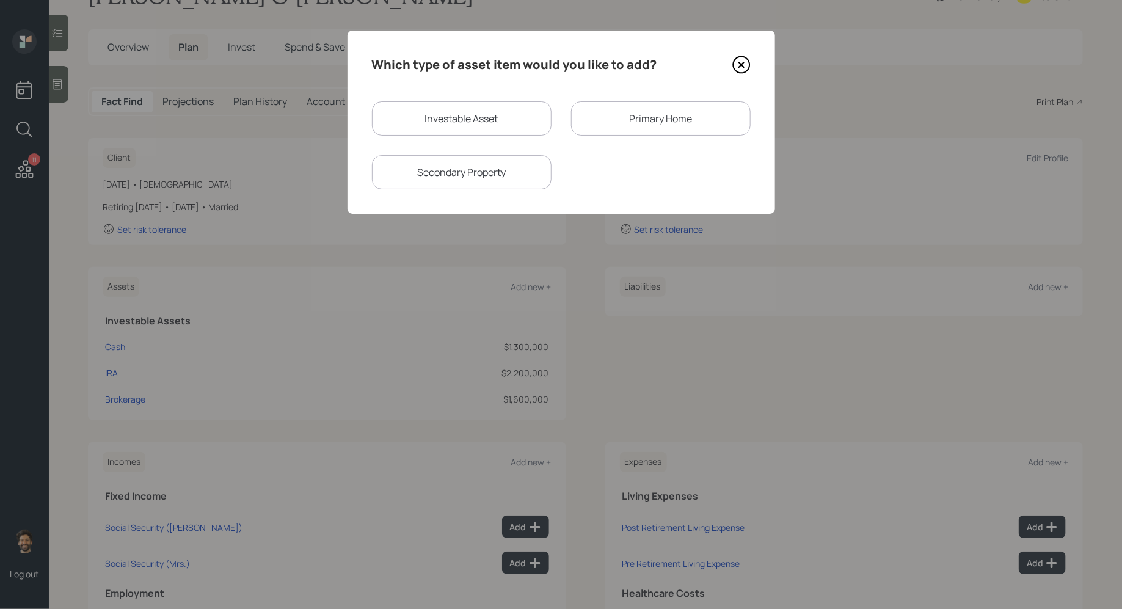
click at [605, 125] on div "Primary Home" at bounding box center [661, 118] width 180 height 34
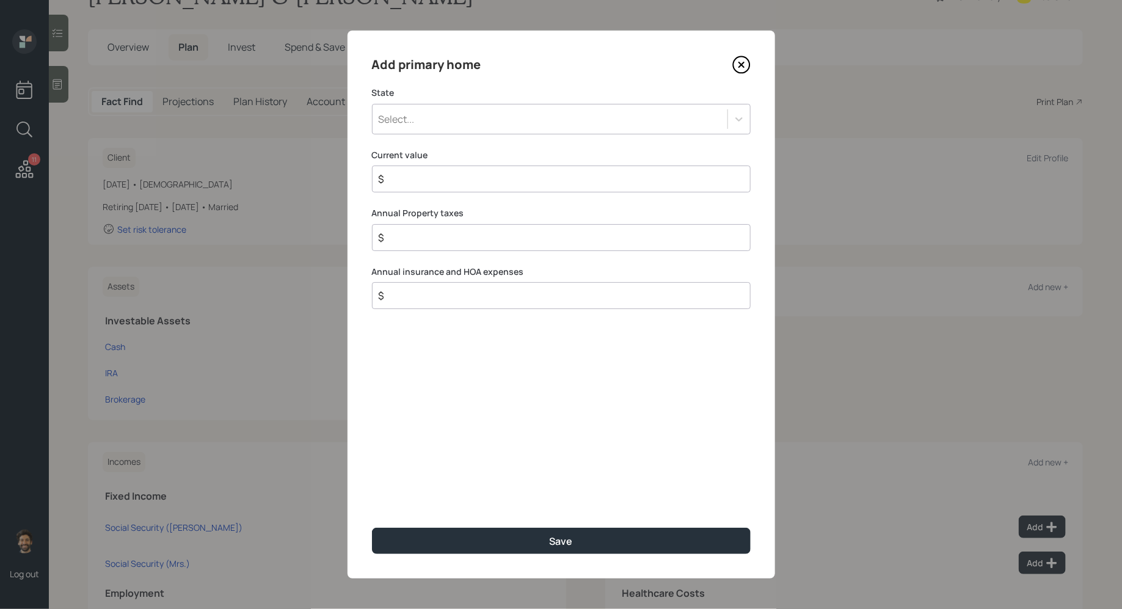
click at [527, 126] on div "Select..." at bounding box center [550, 119] width 355 height 21
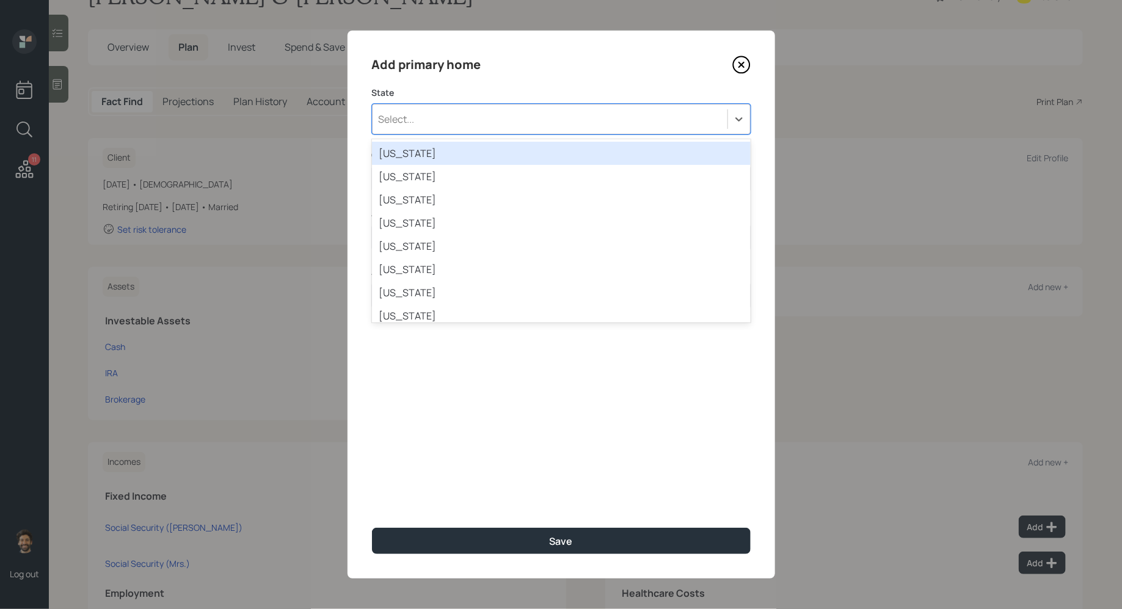
click at [456, 122] on div "Select..." at bounding box center [550, 119] width 355 height 21
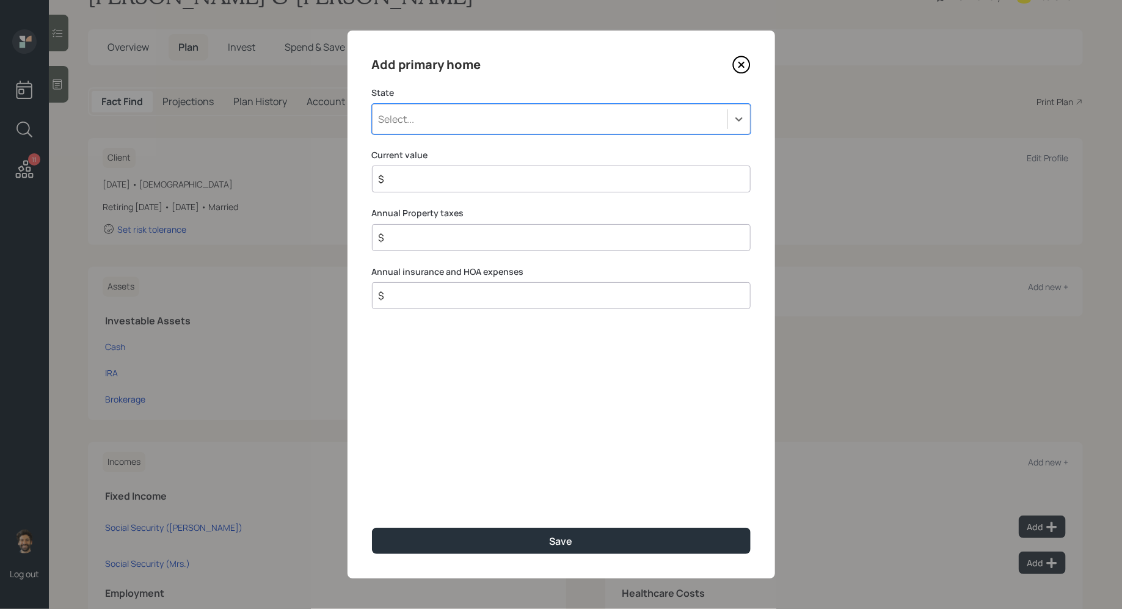
click at [417, 122] on div "Select..." at bounding box center [550, 119] width 355 height 21
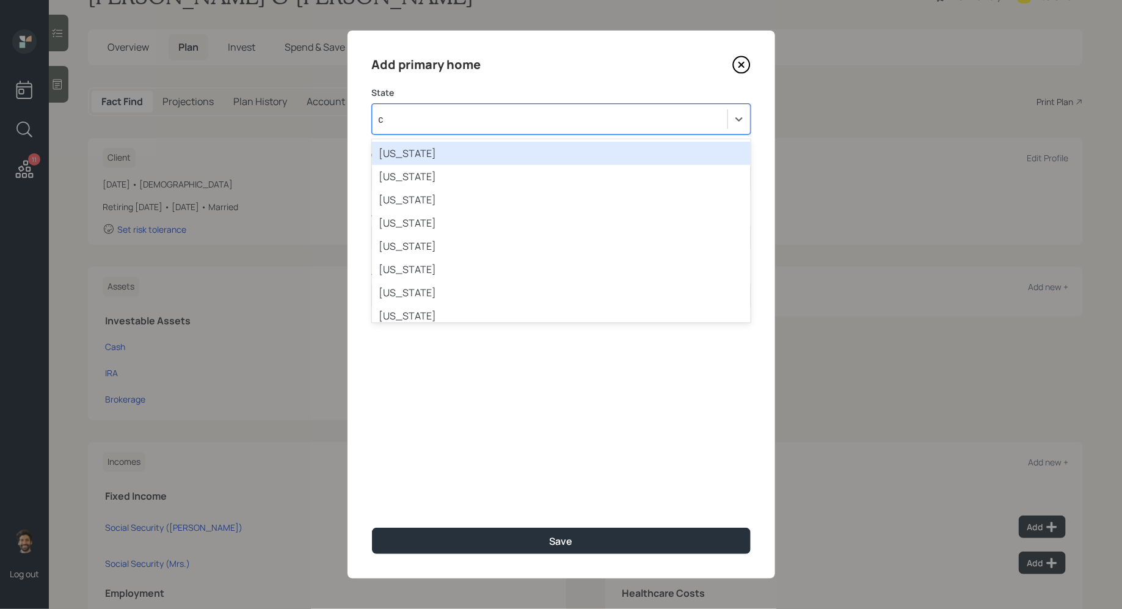
type input "ca"
click at [414, 155] on div "[US_STATE]" at bounding box center [561, 153] width 379 height 23
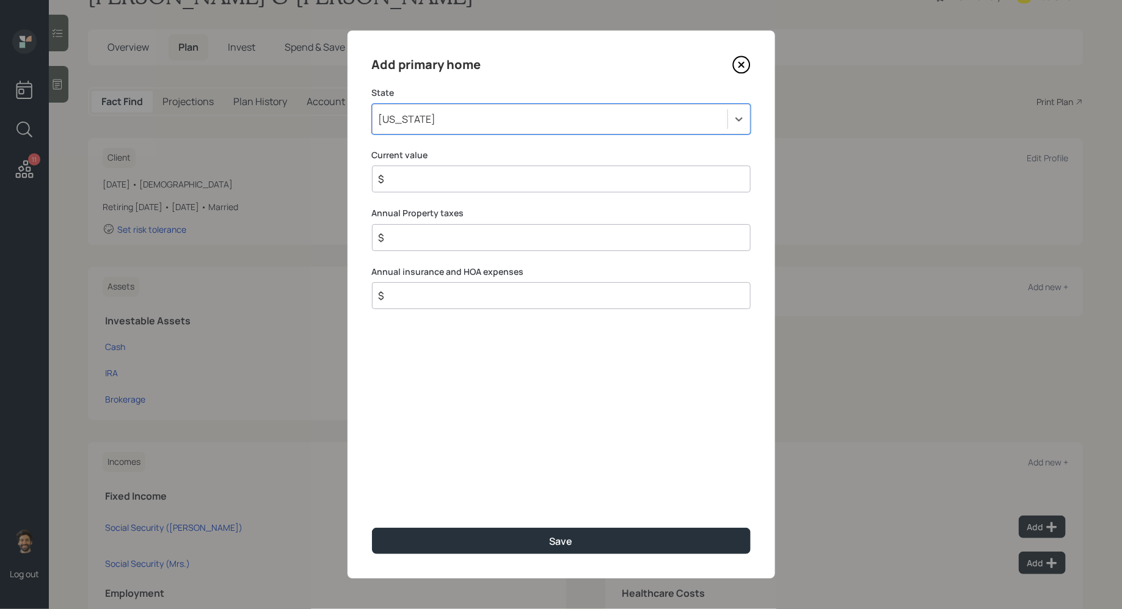
click at [427, 178] on input "$" at bounding box center [557, 179] width 358 height 15
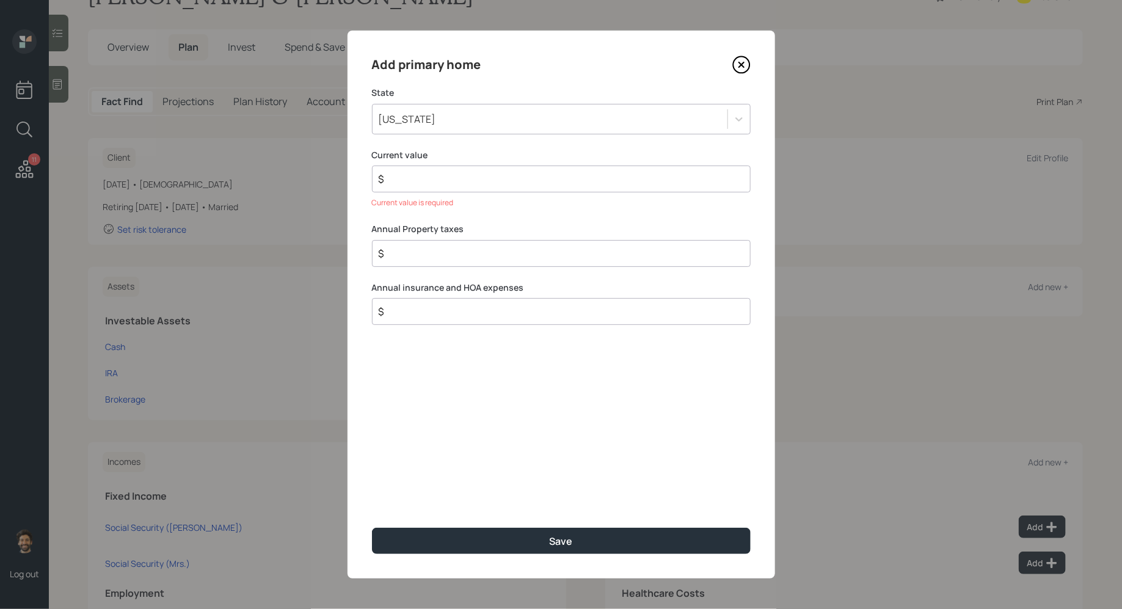
click at [422, 176] on input "$" at bounding box center [557, 179] width 358 height 15
type input "$ 2,500,000"
type input "$ 0"
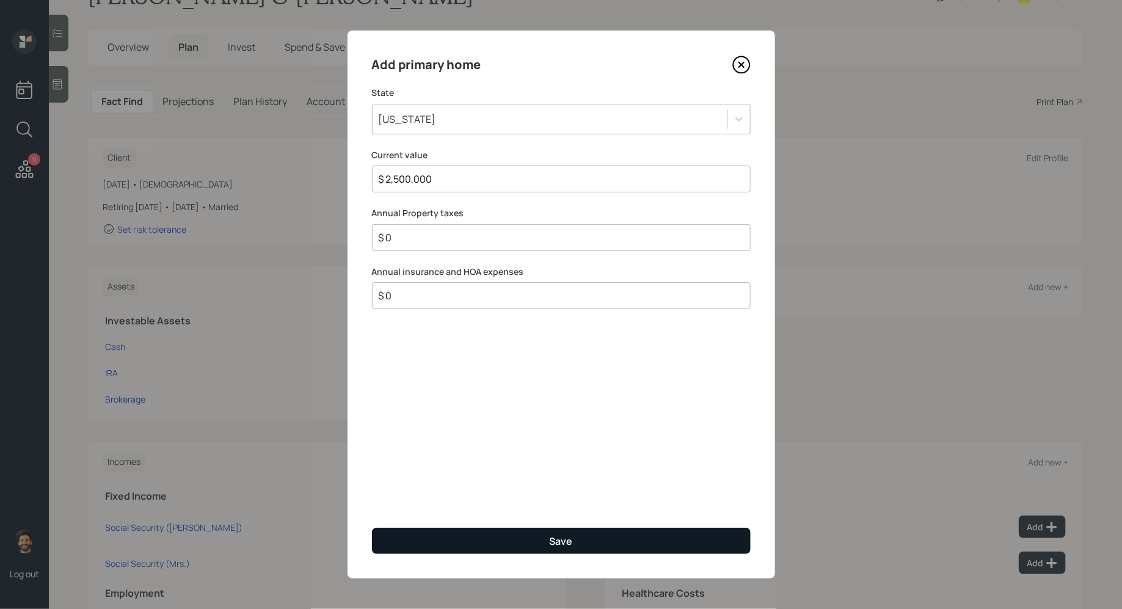
type input "$ 0"
click at [450, 540] on button "Save" at bounding box center [561, 541] width 379 height 26
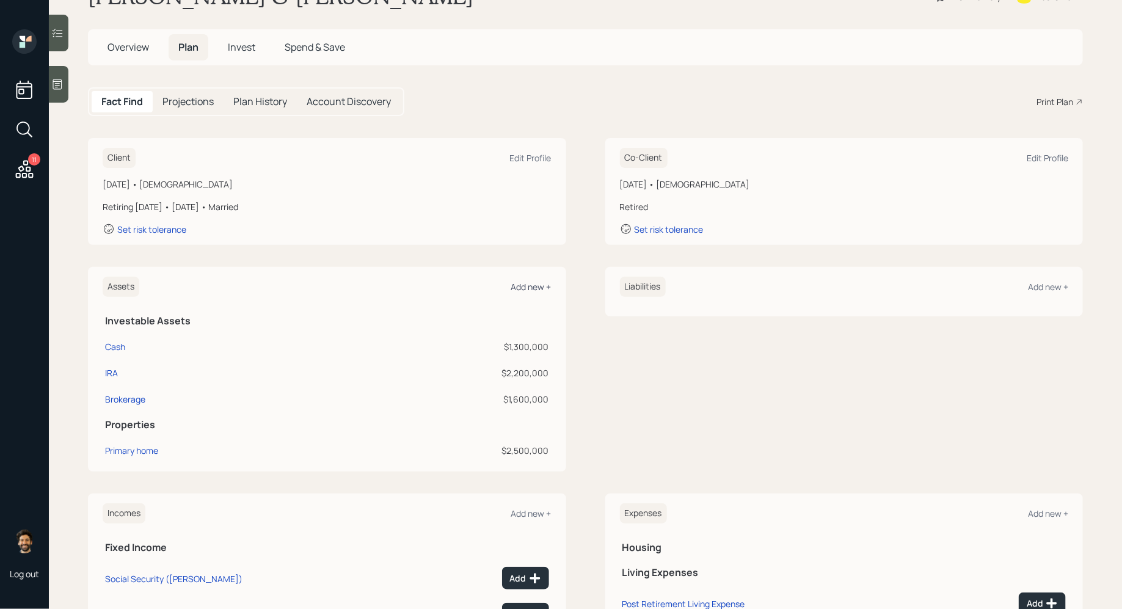
click at [539, 290] on div "Add new +" at bounding box center [531, 287] width 40 height 12
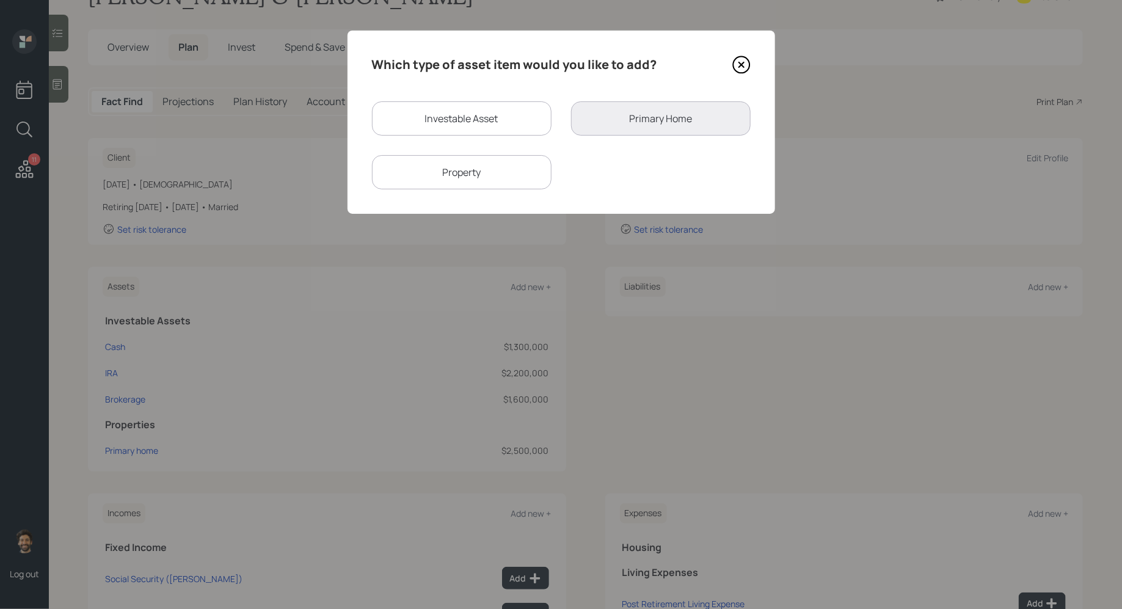
click at [492, 164] on div "Property" at bounding box center [462, 172] width 180 height 34
select select "rental_property"
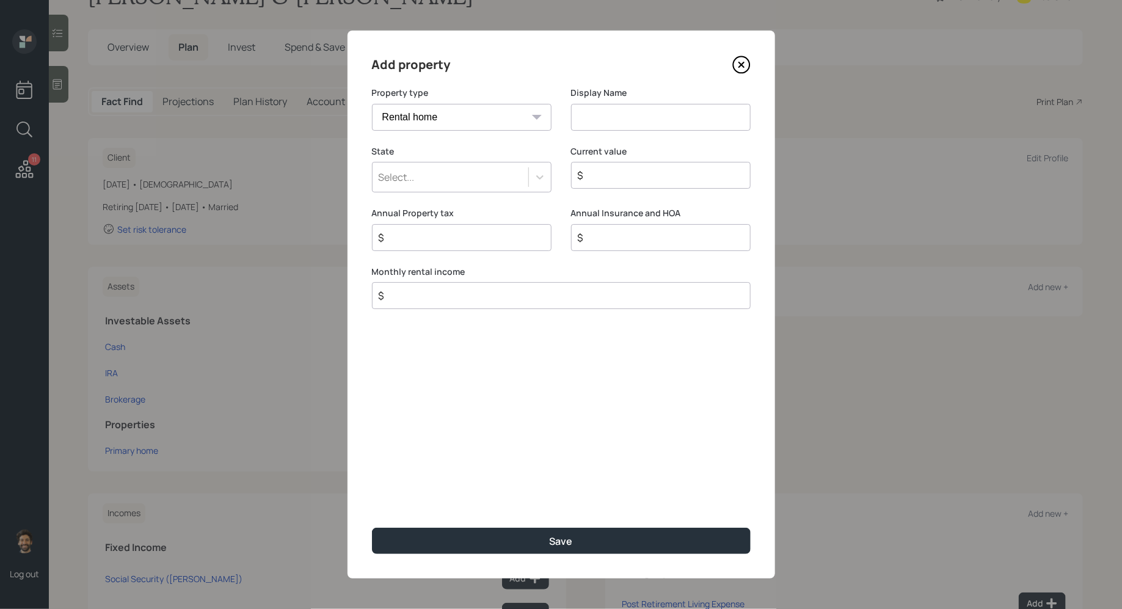
click at [459, 122] on select "Vacation home Rental home" at bounding box center [462, 117] width 180 height 27
click at [372, 104] on select "Vacation home Rental home" at bounding box center [462, 117] width 180 height 27
click at [589, 126] on input at bounding box center [661, 117] width 180 height 27
type input "Rental"
click at [474, 176] on div "Select..." at bounding box center [451, 177] width 156 height 21
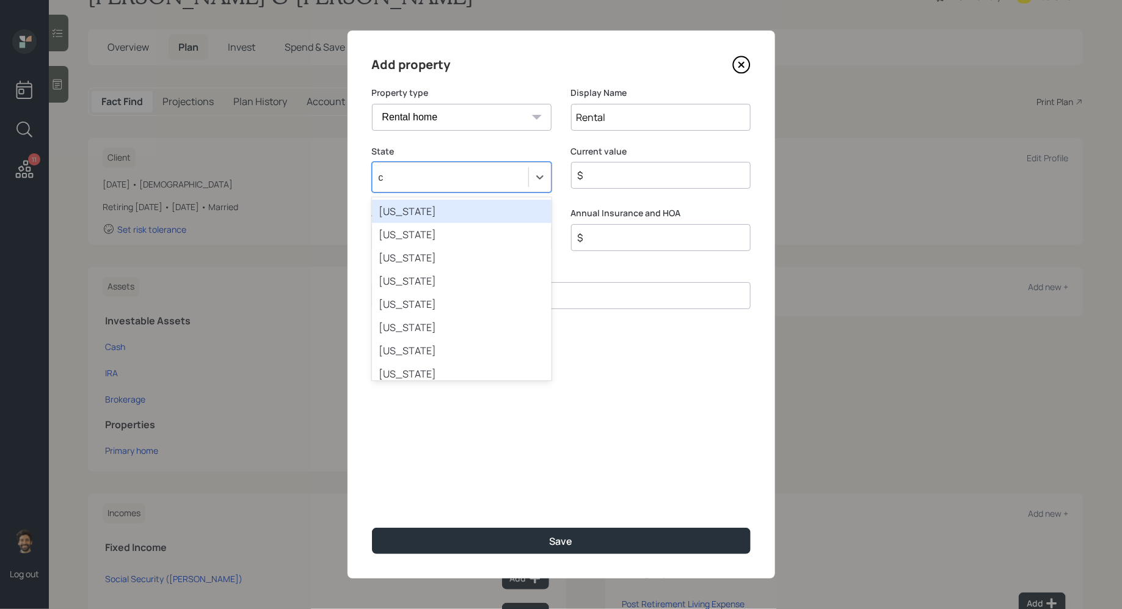
type input "ca"
click at [423, 213] on div "[US_STATE]" at bounding box center [462, 211] width 180 height 23
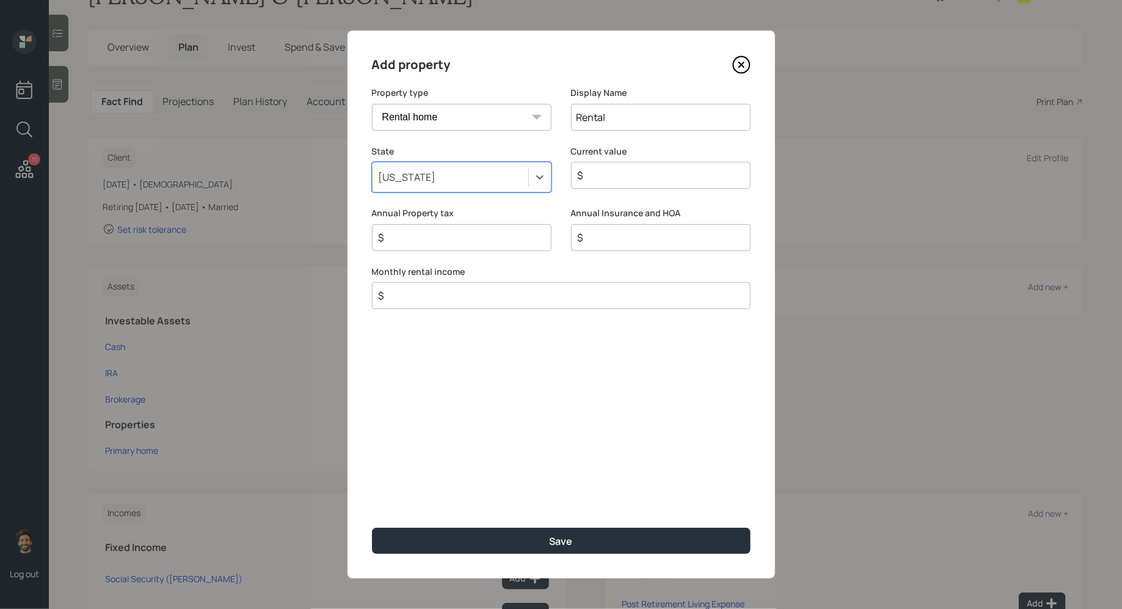
click at [686, 180] on input "$" at bounding box center [656, 175] width 159 height 15
type input "$ 1,500,000"
type input "$ 0"
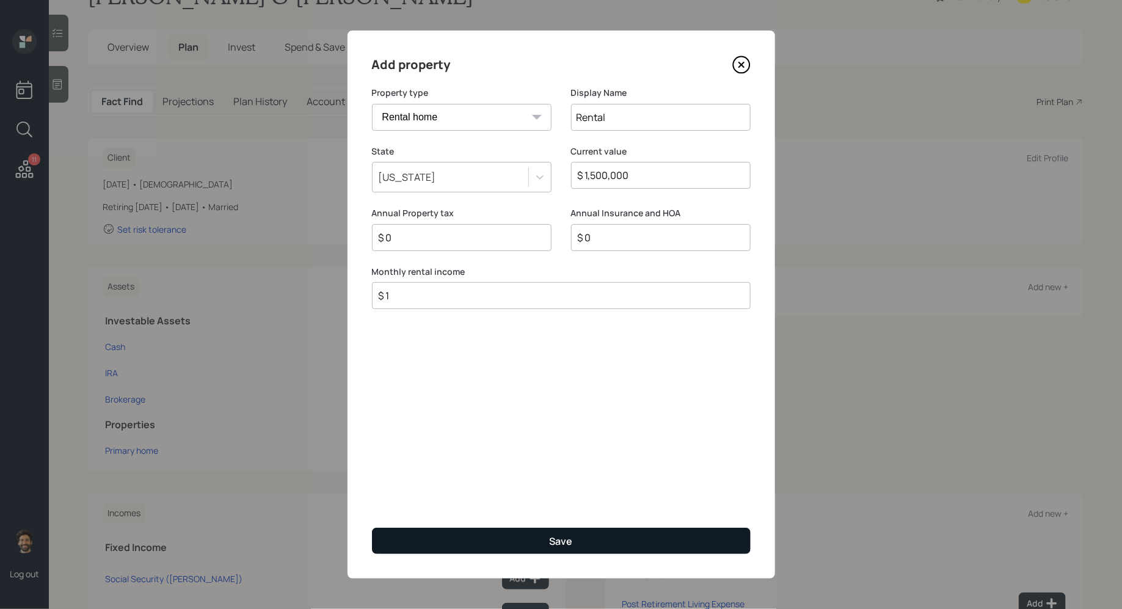
type input "$ 1"
click at [484, 537] on button "Save" at bounding box center [561, 541] width 379 height 26
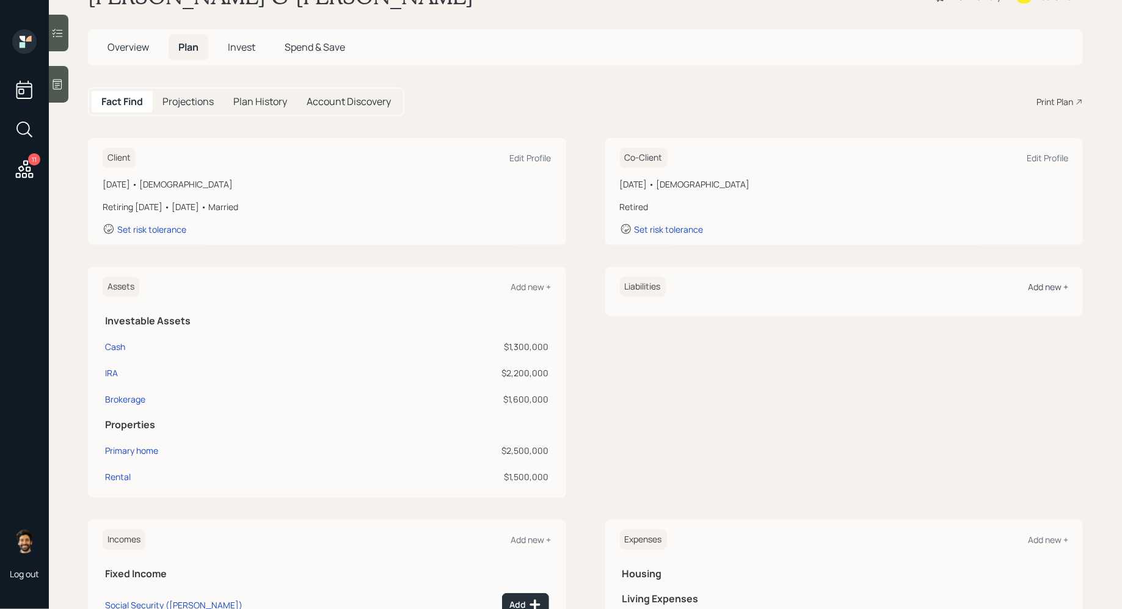
click at [1040, 287] on div "Add new +" at bounding box center [1048, 287] width 40 height 12
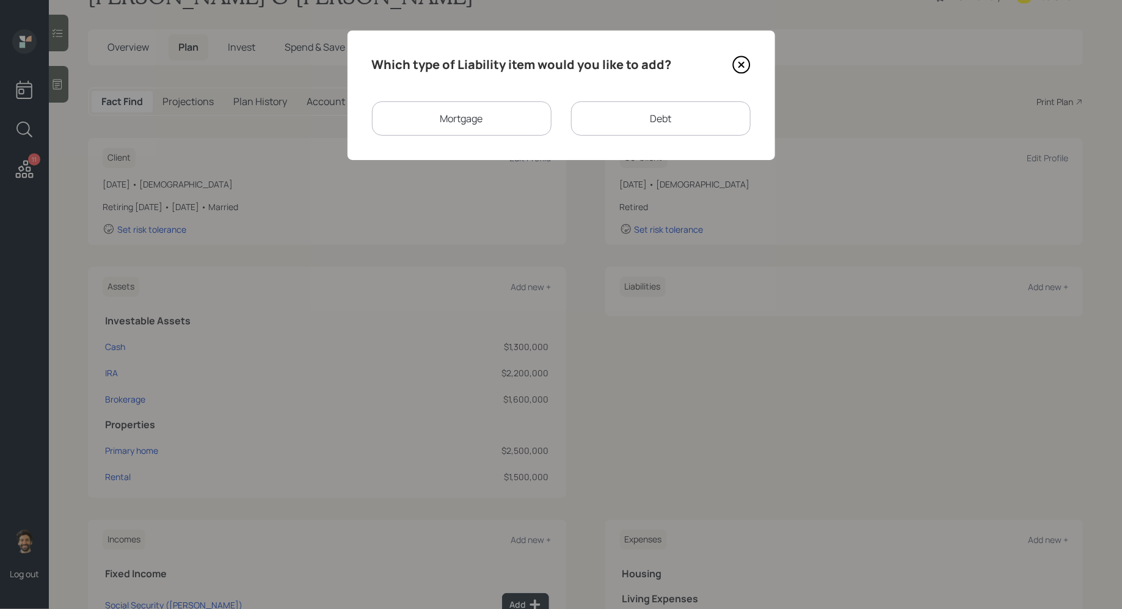
click at [497, 117] on div "Mortgage" at bounding box center [462, 118] width 180 height 34
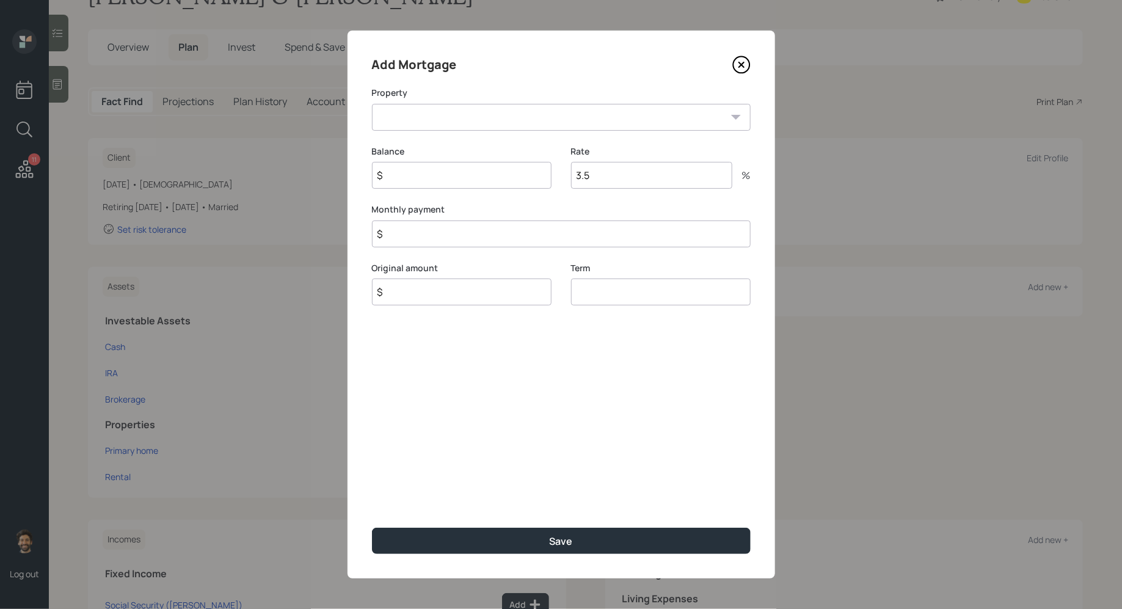
click at [442, 114] on select "CA Primary home Rental" at bounding box center [561, 117] width 379 height 27
click at [479, 102] on div "Property CA Primary home Rental Required" at bounding box center [561, 117] width 379 height 60
click at [470, 126] on select "CA Primary home Rental" at bounding box center [561, 117] width 379 height 27
select select "52ed9517-9925-46b3-a0d0-0b59b351101c"
click at [372, 104] on select "CA Primary home Rental" at bounding box center [561, 117] width 379 height 27
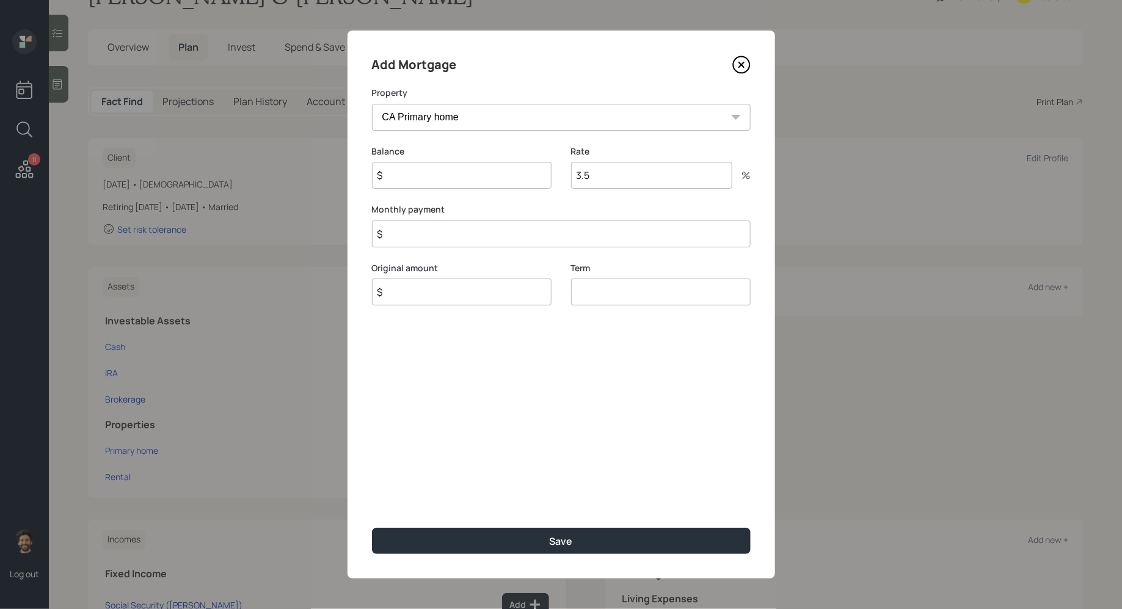
click at [423, 196] on div "Balance $" at bounding box center [462, 174] width 180 height 59
click at [409, 186] on input "$" at bounding box center [462, 175] width 180 height 27
type input "$ 250,000"
type input "1"
type input "$ 1"
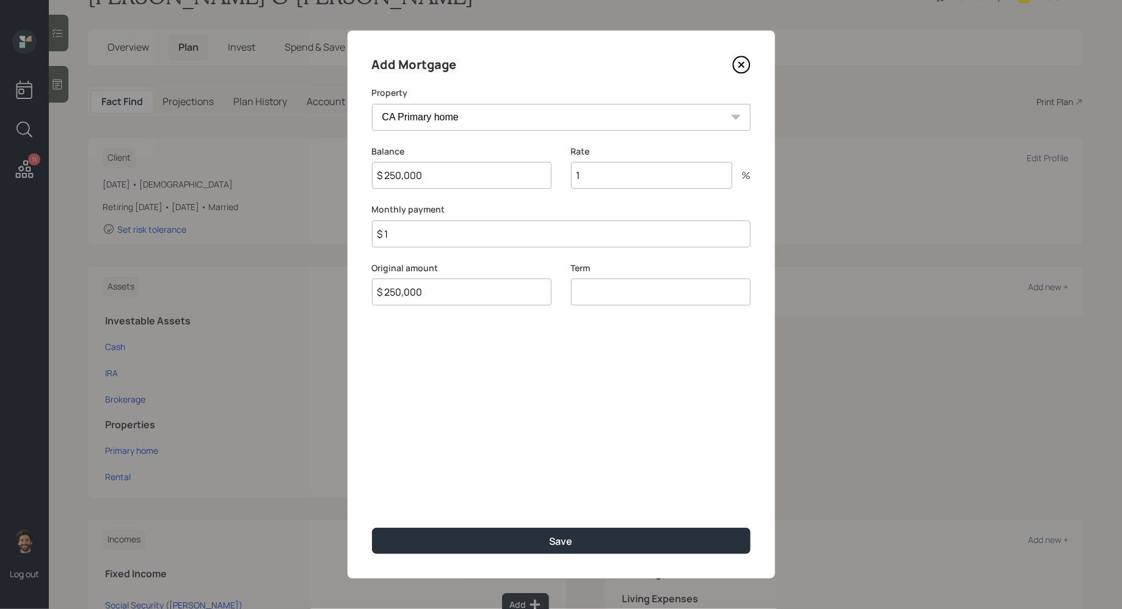
type input "$ 250,000"
type input "30"
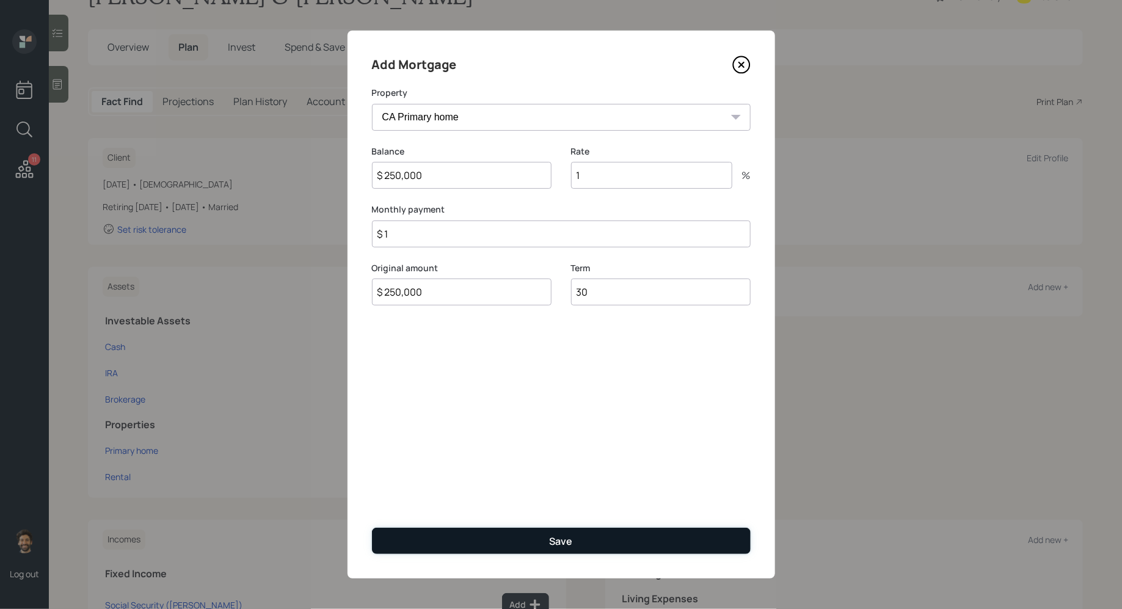
click at [430, 541] on button "Save" at bounding box center [561, 541] width 379 height 26
select select "d0a4e6b5-bf8a-4f2f-b10a-584e823ed193"
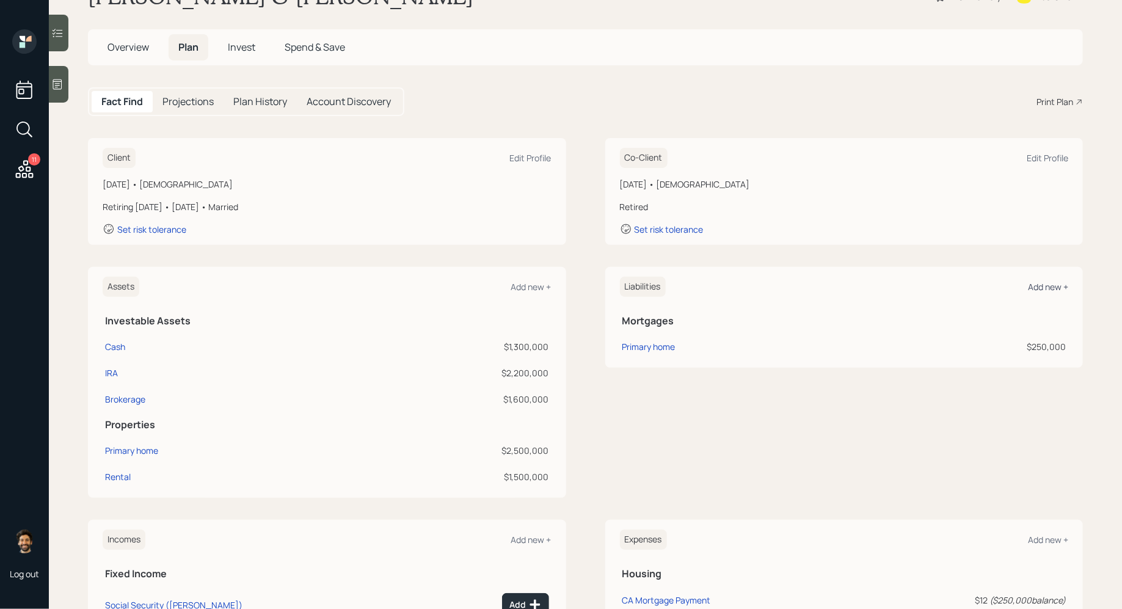
click at [1048, 284] on div "Add new +" at bounding box center [1048, 287] width 40 height 12
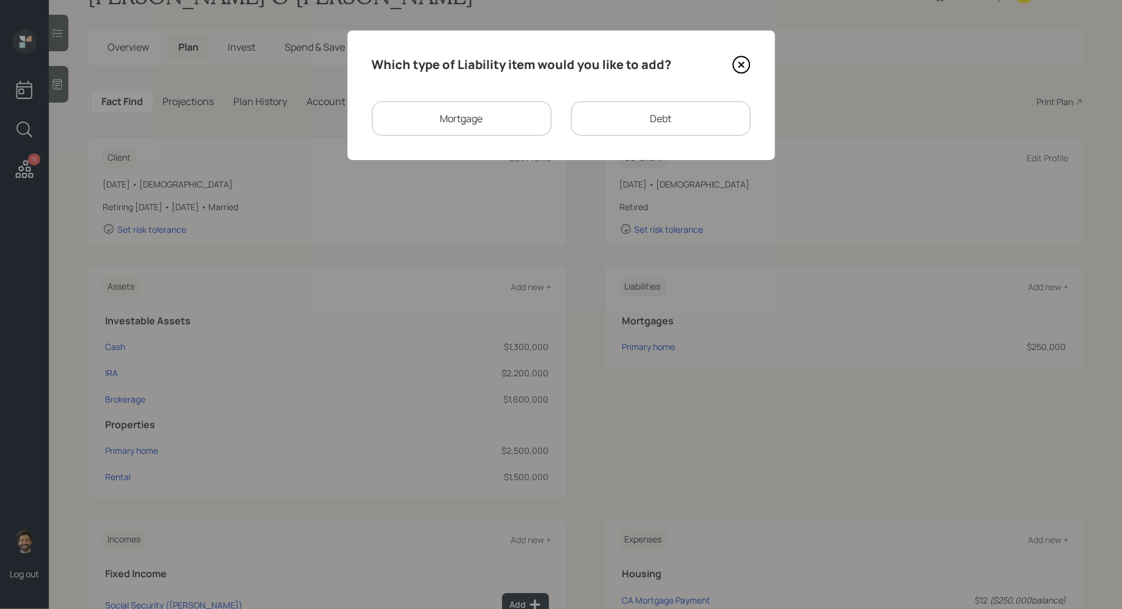
click at [519, 122] on div "Mortgage" at bounding box center [462, 118] width 180 height 34
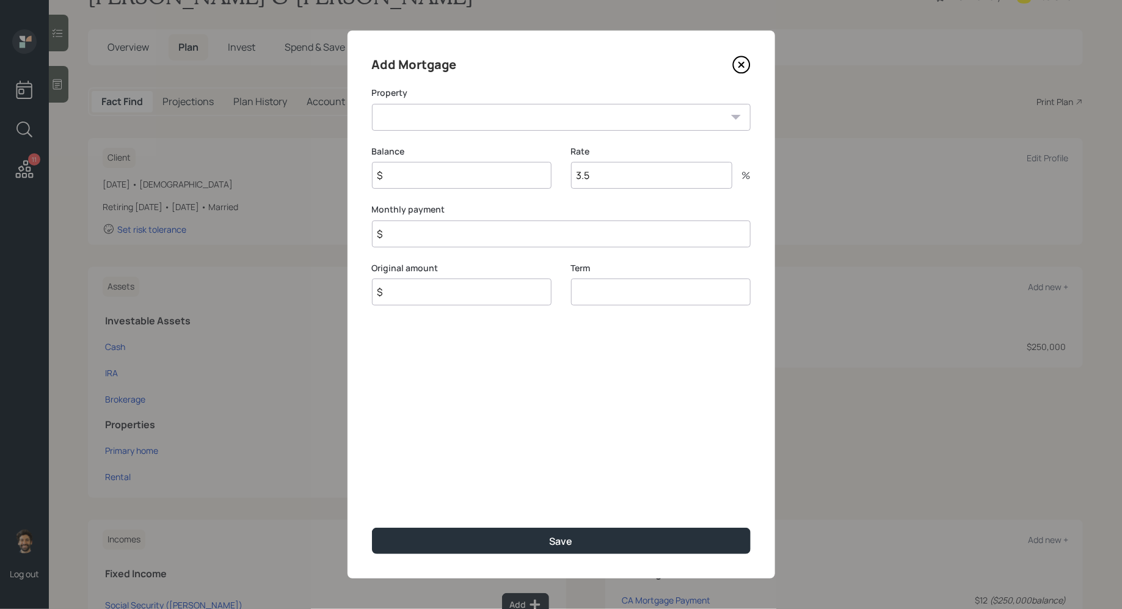
click at [543, 118] on select "Rental" at bounding box center [561, 117] width 379 height 27
select select "d0a4e6b5-bf8a-4f2f-b10a-584e823ed193"
click at [372, 104] on select "Rental" at bounding box center [561, 117] width 379 height 27
click at [428, 180] on input "$" at bounding box center [462, 175] width 180 height 27
type input "$ 250,000"
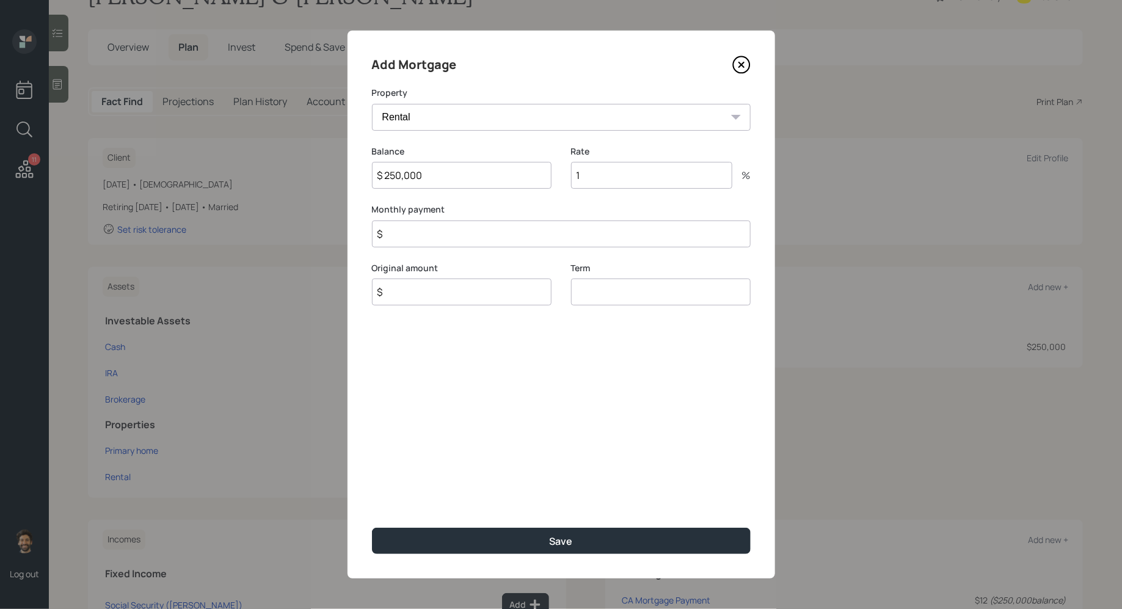
type input "1"
type input "$ 1"
type input "$ 250,000"
type input "30"
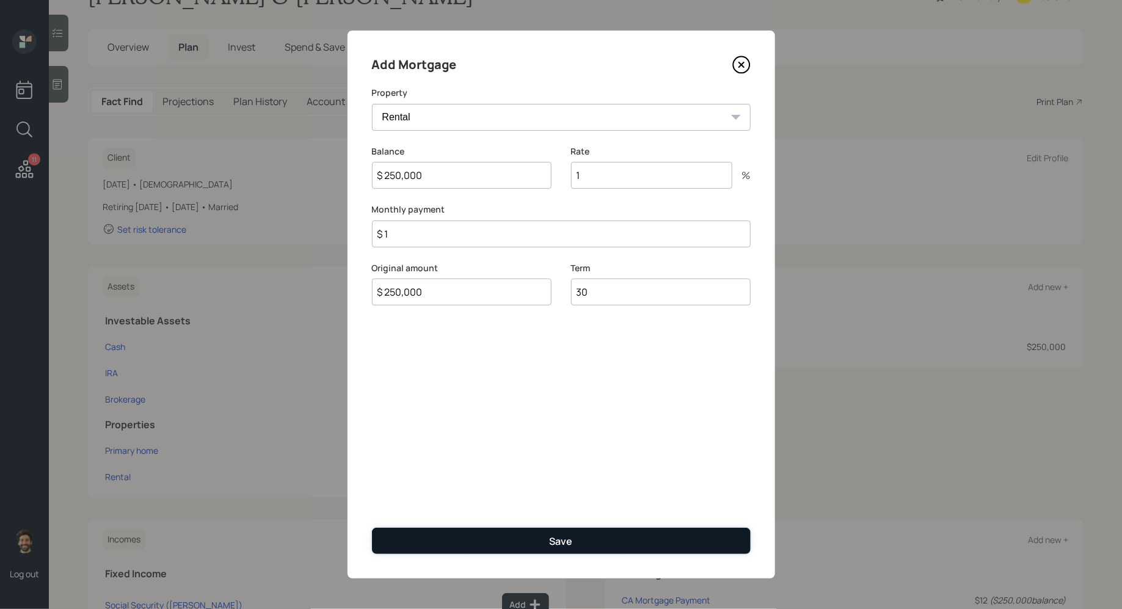
click at [445, 538] on button "Save" at bounding box center [561, 541] width 379 height 26
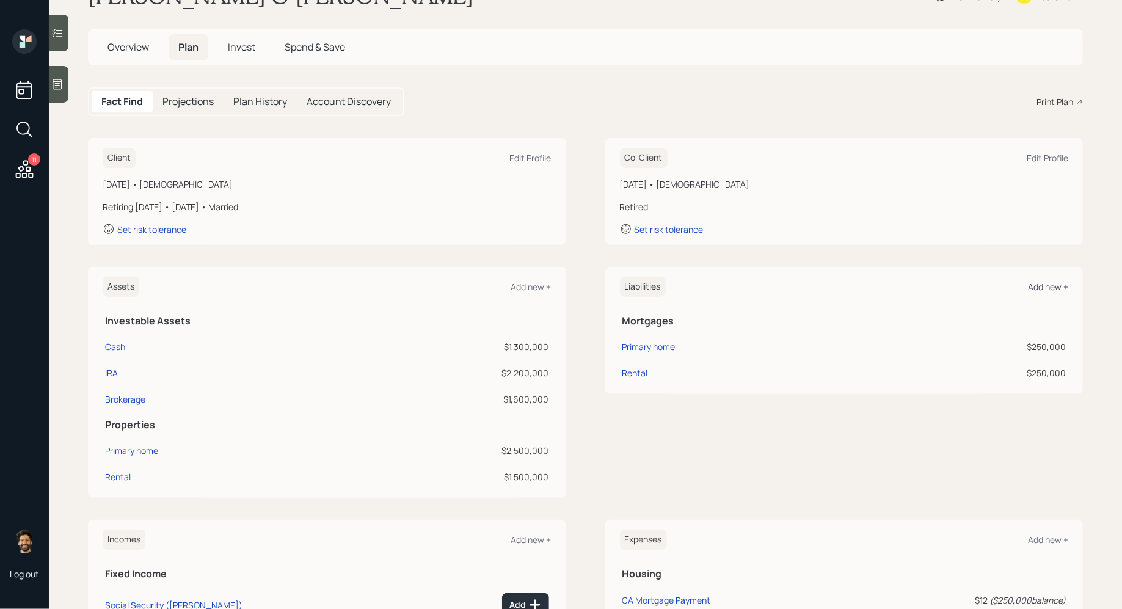
click at [1054, 283] on div "Add new +" at bounding box center [1048, 287] width 40 height 12
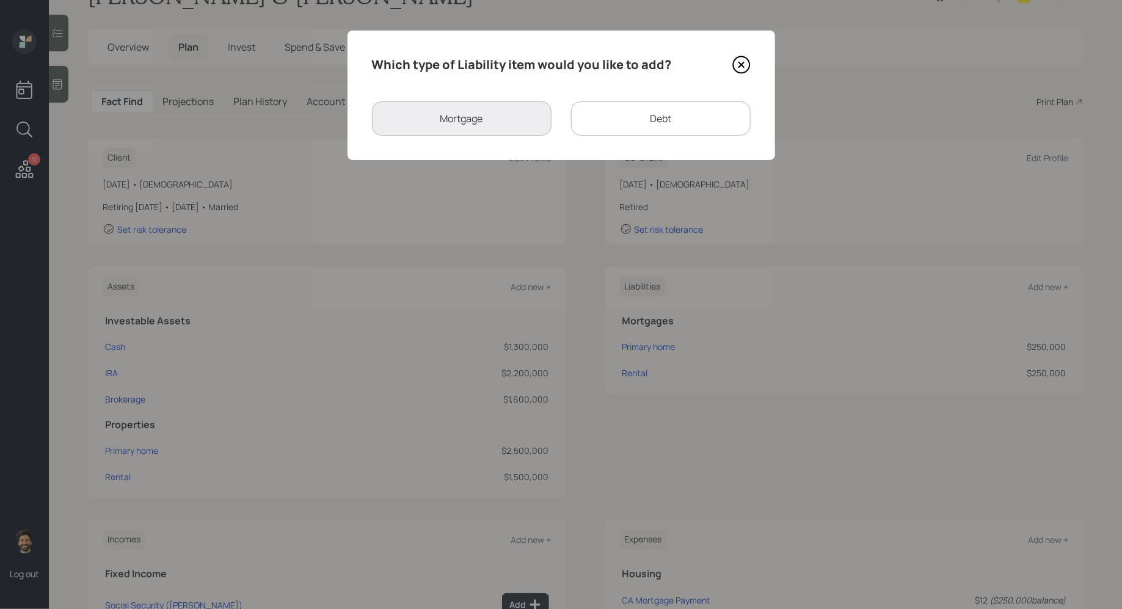
click at [602, 125] on div "Debt" at bounding box center [661, 118] width 180 height 34
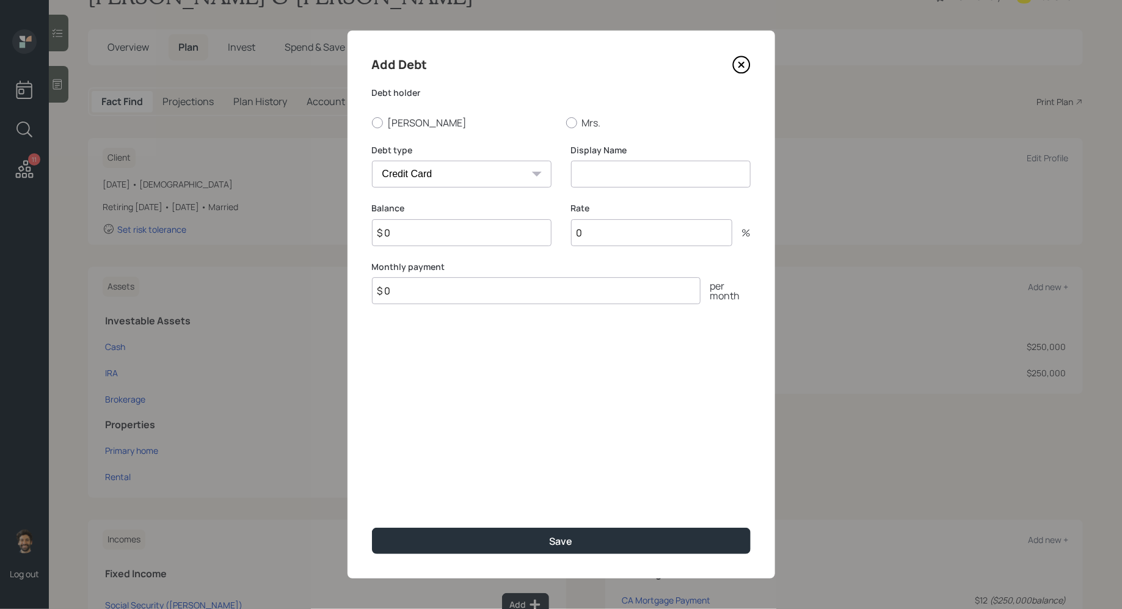
click at [440, 162] on select "Car Credit Card Medical Student Other" at bounding box center [462, 174] width 180 height 27
select select "car"
click at [372, 161] on select "Car Credit Card Medical Student Other" at bounding box center [462, 174] width 180 height 27
click at [607, 177] on input at bounding box center [661, 174] width 180 height 27
type input "Car Loan"
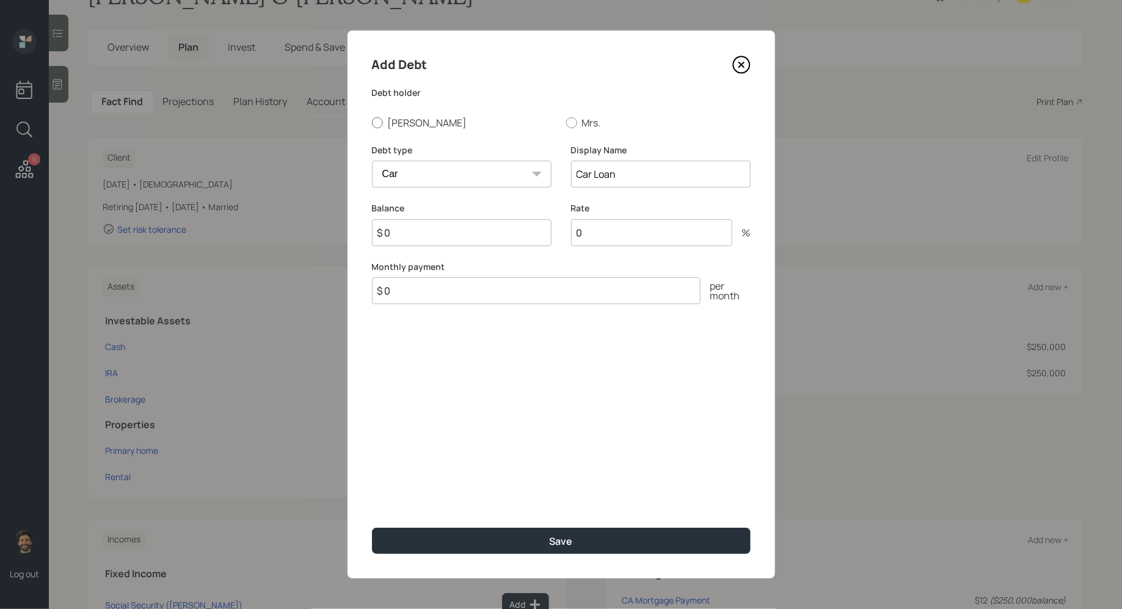
click at [408, 121] on label "[PERSON_NAME]" at bounding box center [464, 122] width 185 height 13
click at [372, 122] on input "[PERSON_NAME]" at bounding box center [371, 122] width 1 height 1
radio input "true"
click at [426, 229] on input "$ 0" at bounding box center [462, 232] width 180 height 27
click at [411, 210] on label "Balance" at bounding box center [462, 208] width 180 height 12
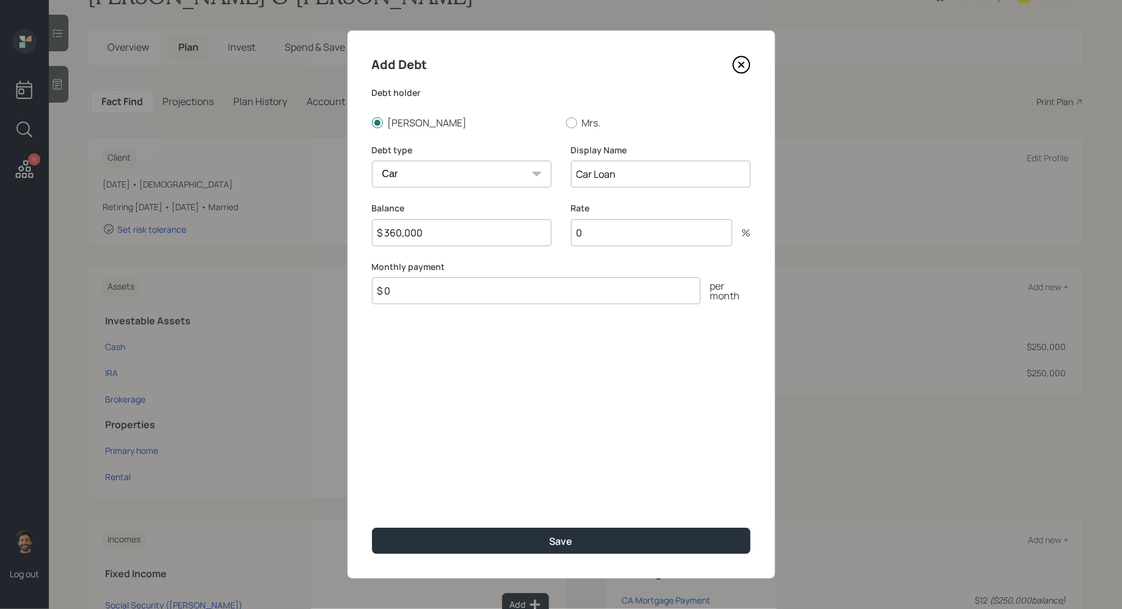
click at [429, 236] on input "$ 360,000" at bounding box center [462, 232] width 180 height 27
type input "$ 36,000"
click at [616, 229] on input "0" at bounding box center [651, 232] width 161 height 27
type input "1"
type input "$ 1"
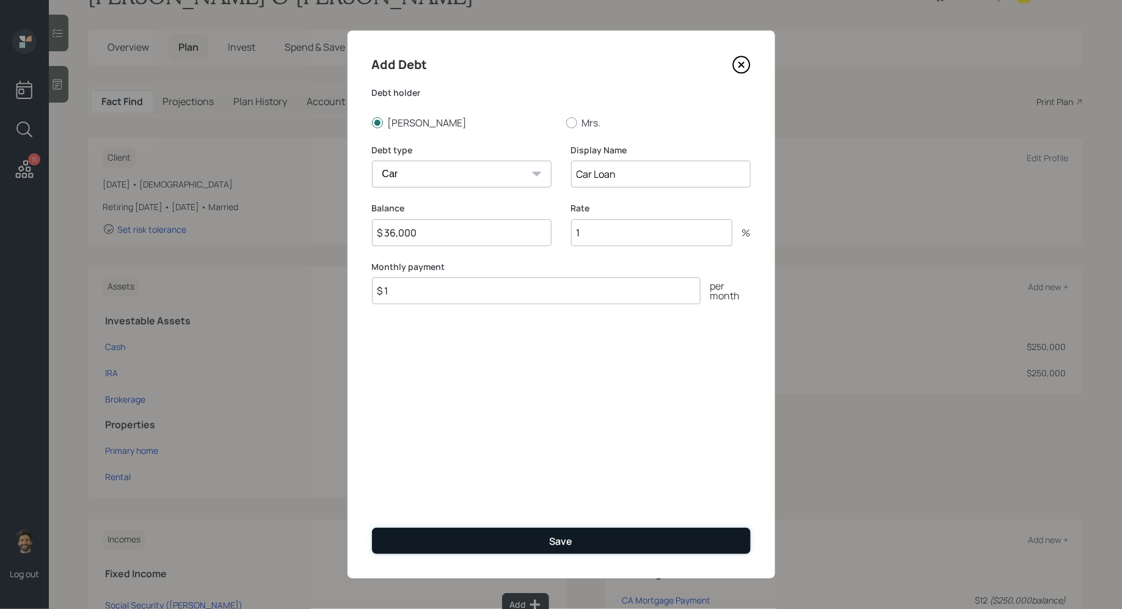
click at [529, 532] on button "Save" at bounding box center [561, 541] width 379 height 26
